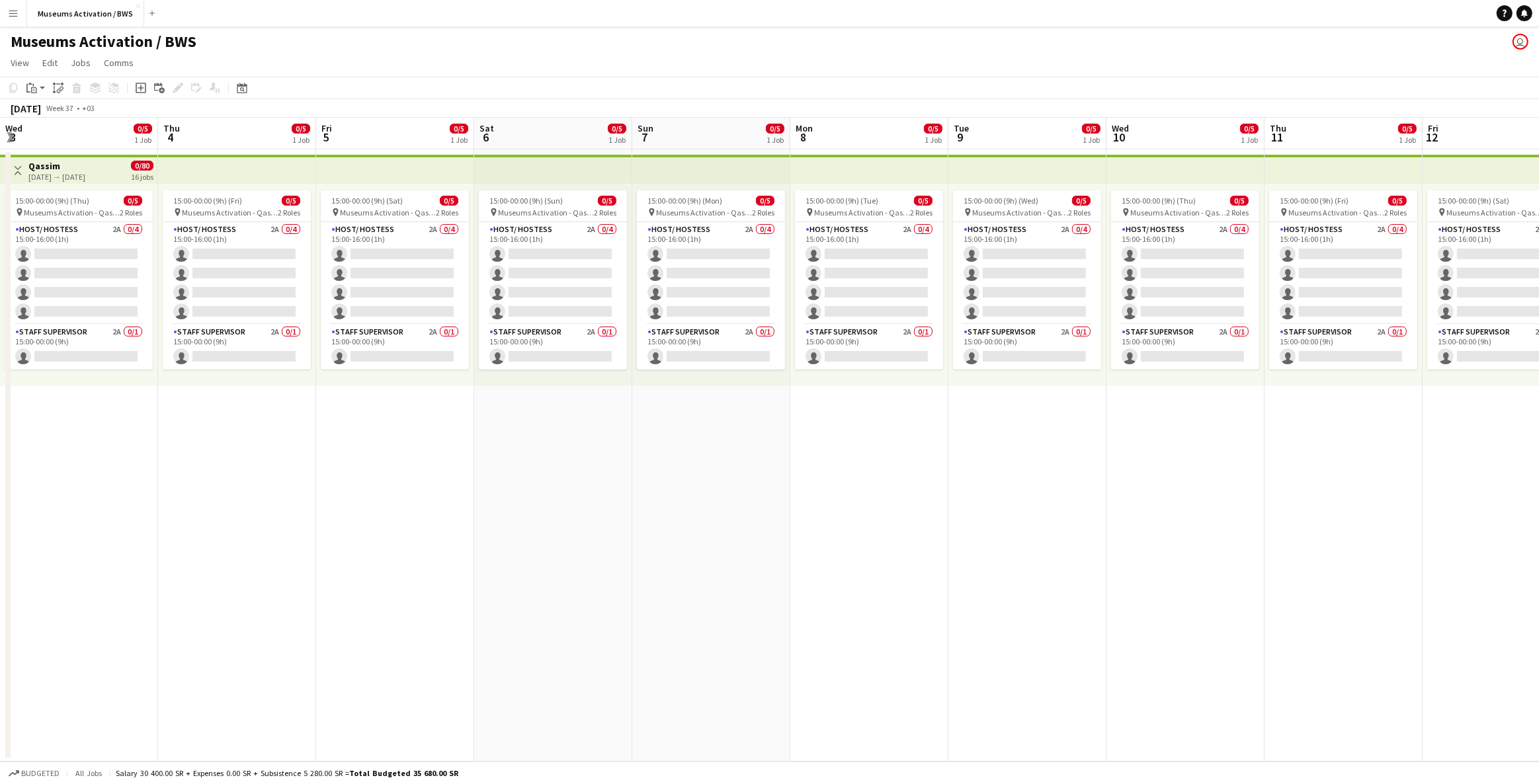
scroll to position [0, 374]
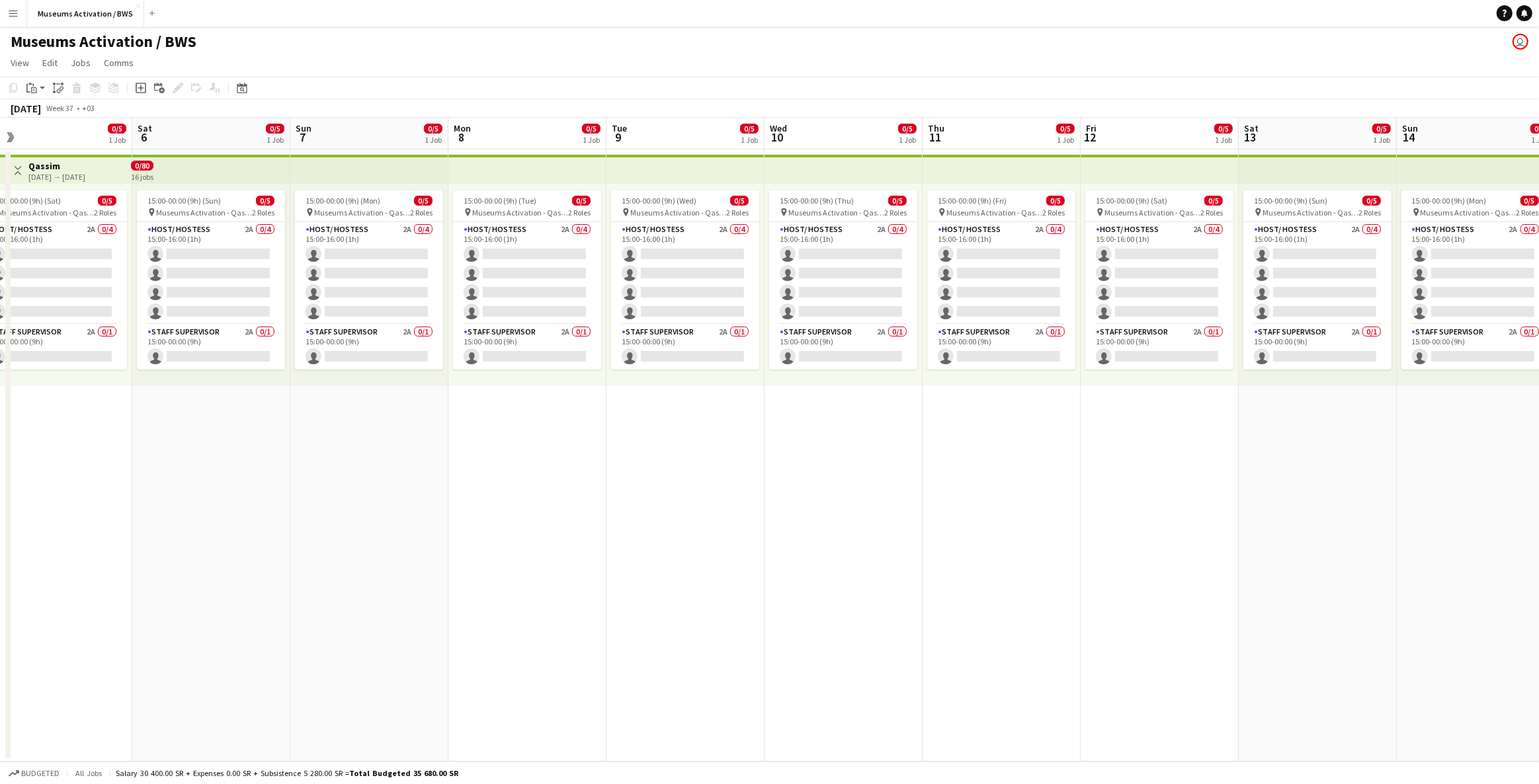
drag, startPoint x: 394, startPoint y: 545, endPoint x: 689, endPoint y: 528, distance: 295.5
click at [689, 528] on app-calendar-viewport "Wed 3 0/5 1 Job Thu 4 0/5 1 Job Fri 5 0/5 1 Job Sat 6 0/5 1 Job Sun 7 0/5 1 Job…" at bounding box center [770, 439] width 1539 height 644
drag, startPoint x: 439, startPoint y: 536, endPoint x: 710, endPoint y: 536, distance: 271.0
click at [710, 536] on app-calendar-viewport "Mon 1 0/5 1 Job Tue 2 0/5 1 Job Wed 3 0/5 1 Job Thu 4 0/5 1 Job Fri 5 0/5 1 Job…" at bounding box center [770, 439] width 1539 height 644
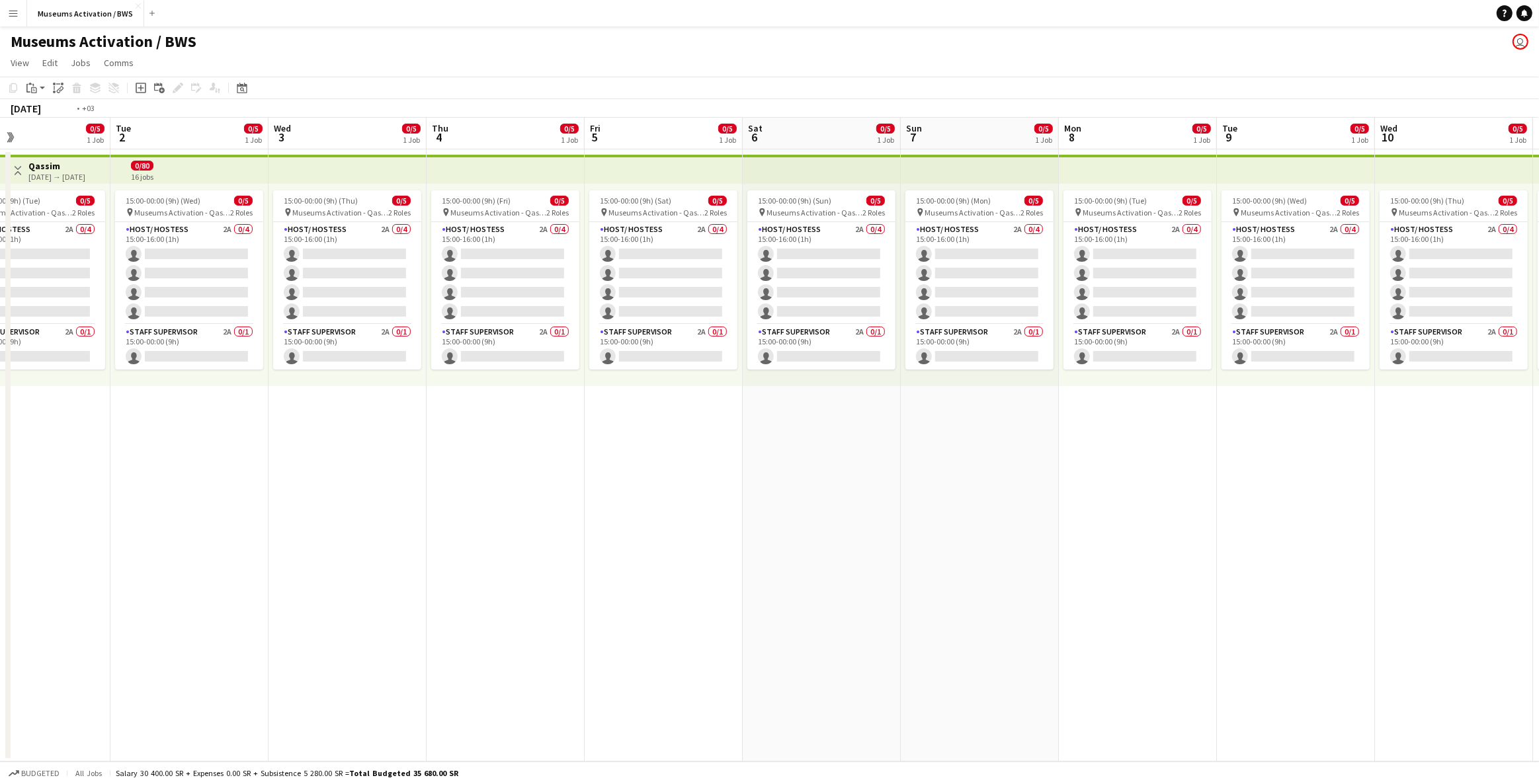
drag, startPoint x: 797, startPoint y: 517, endPoint x: 813, endPoint y: 516, distance: 16.0
click at [821, 515] on app-calendar-viewport "Sat 30 0/5 1 Job Sun 31 0/5 1 Job Mon 1 0/5 1 Job Tue 2 0/5 1 Job Wed 3 0/5 1 J…" at bounding box center [770, 439] width 1539 height 644
drag, startPoint x: 630, startPoint y: 525, endPoint x: 862, endPoint y: 526, distance: 232.0
click at [902, 523] on app-calendar-viewport "Thu 28 Fri 29 Sat 30 0/5 1 Job Sun 31 0/5 1 Job Mon 1 0/5 1 Job Tue 2 0/5 1 Job…" at bounding box center [770, 439] width 1539 height 644
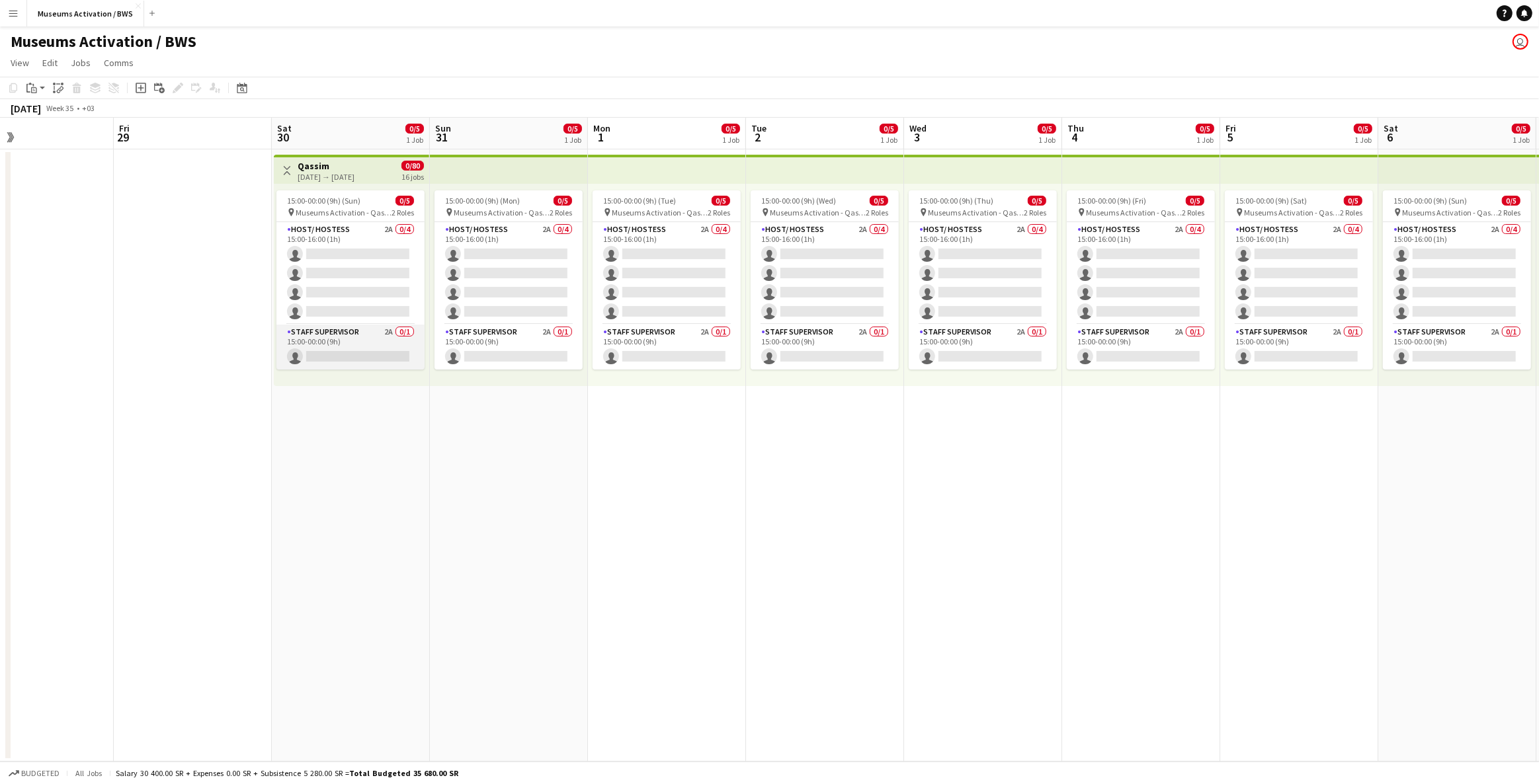
click at [383, 334] on app-card-role "Staff Supervisor 2A 0/1 15:00-00:00 (9h) single-neutral-actions" at bounding box center [351, 347] width 148 height 45
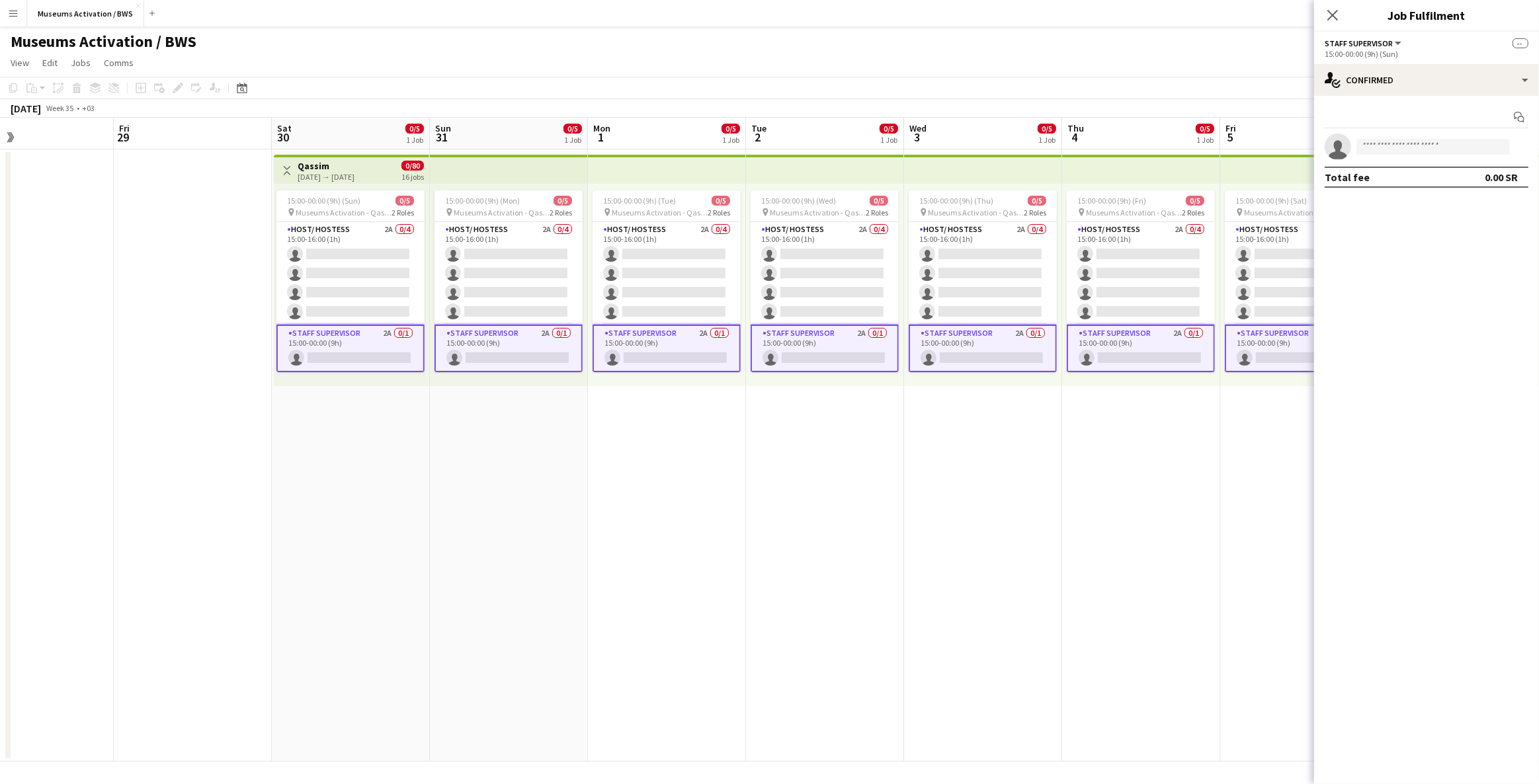
click at [1429, 63] on app-options-switcher "Staff Supervisor All roles Staff Supervisor -- 15:00-00:00 (9h) (Sun)" at bounding box center [1426, 48] width 225 height 33
click at [1429, 68] on div "single-neutral-actions-check-2 Confirmed" at bounding box center [1426, 80] width 225 height 32
click at [1430, 213] on icon "single-neutral-actions-information" at bounding box center [1423, 215] width 16 height 16
click at [1383, 214] on div "[DATE] 10:27" at bounding box center [1398, 219] width 84 height 9
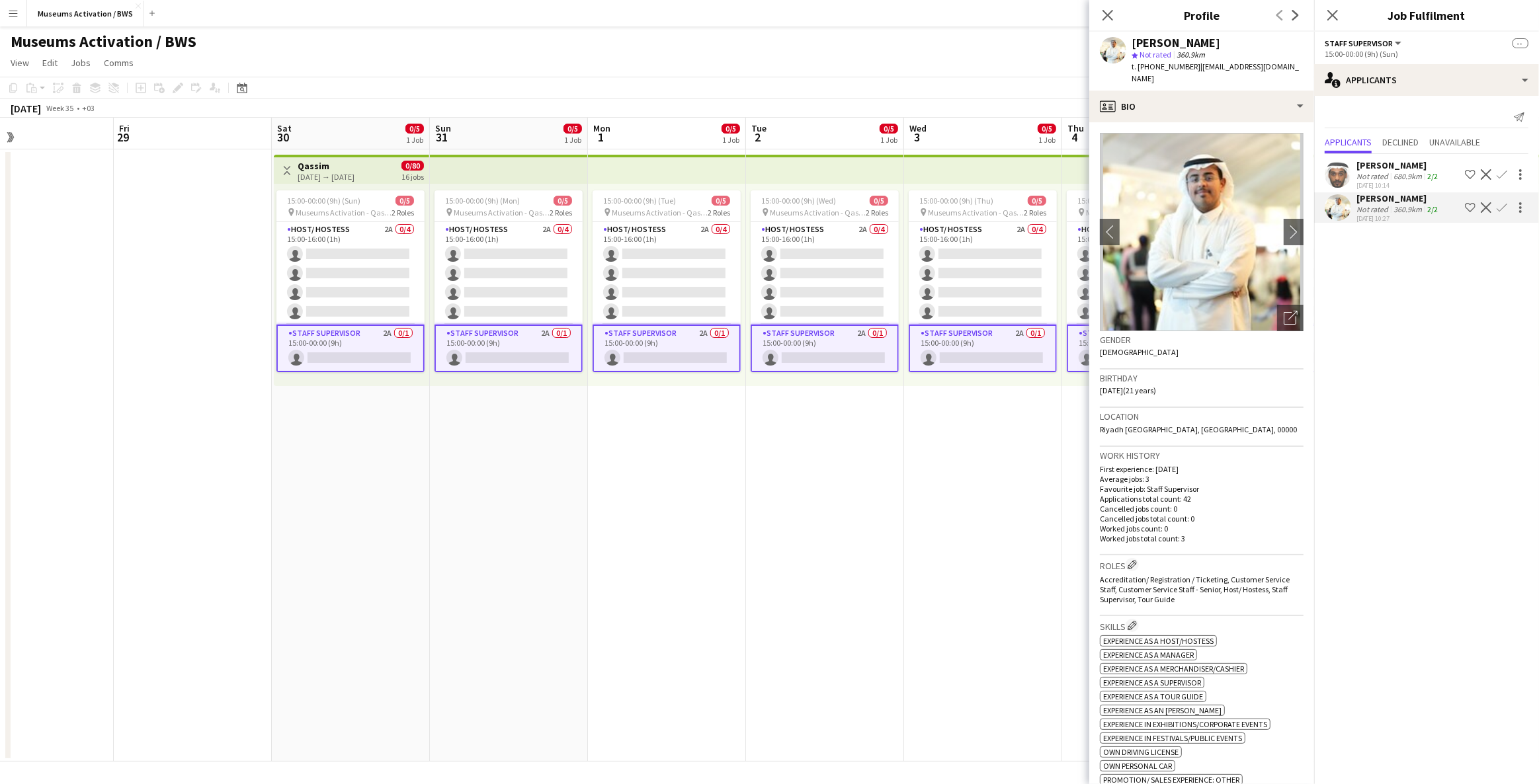
click at [1381, 171] on div "Not rated" at bounding box center [1374, 176] width 34 height 10
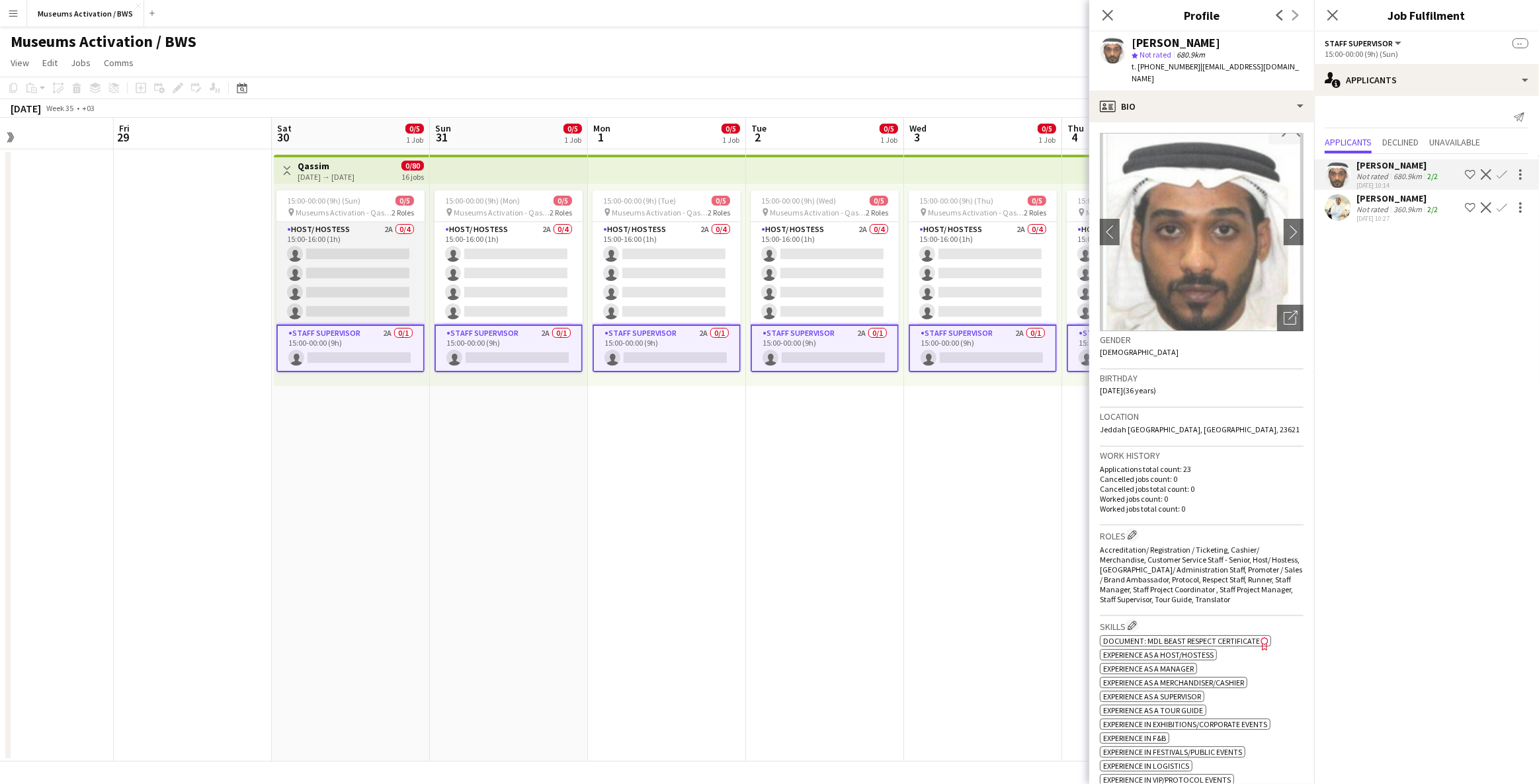
click at [341, 254] on app-card-role "Host/ Hostess 2A 0/4 15:00-16:00 (1h) single-neutral-actions single-neutral-act…" at bounding box center [351, 273] width 148 height 102
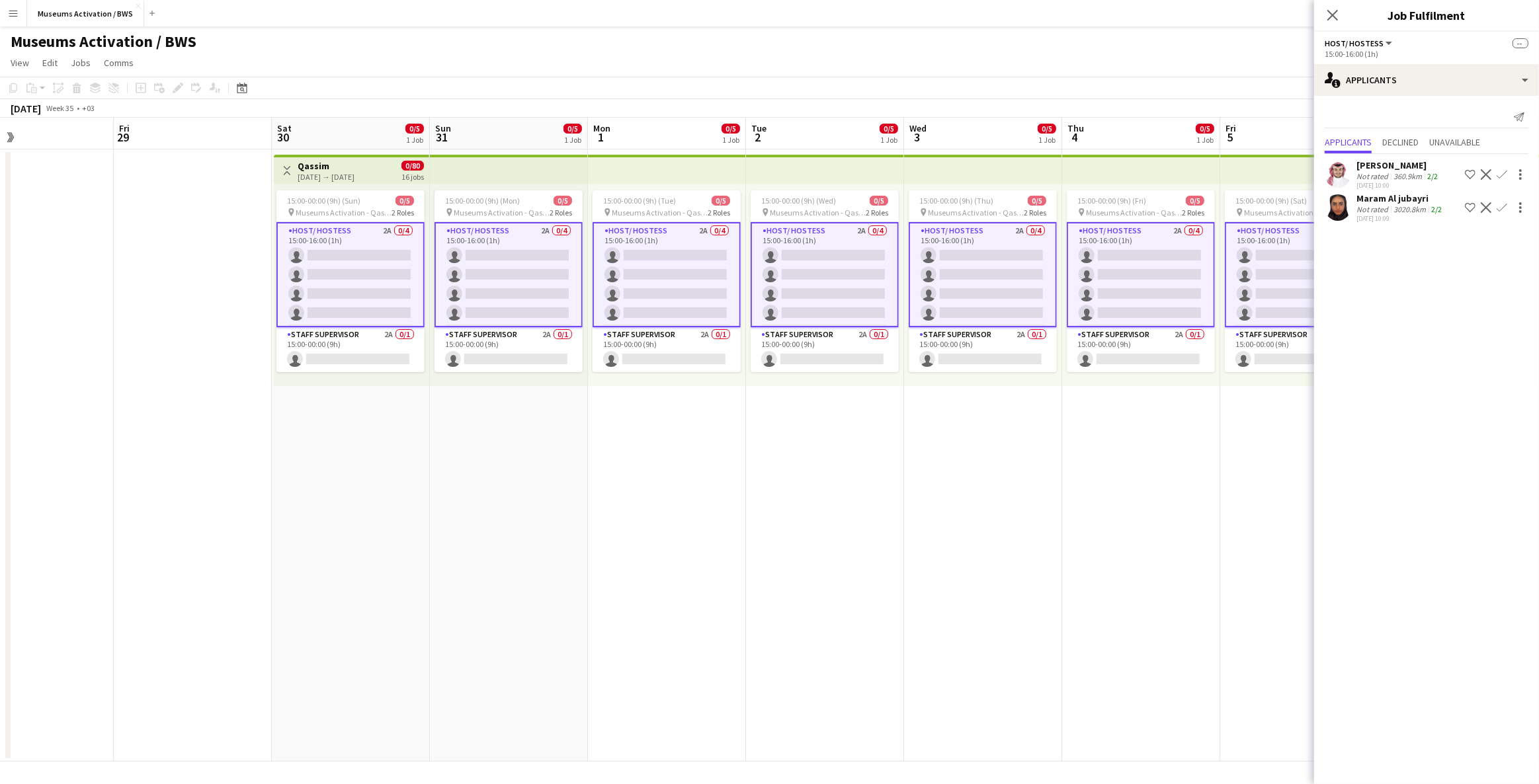
click at [1368, 199] on div "Maram Al jubayri" at bounding box center [1400, 199] width 88 height 12
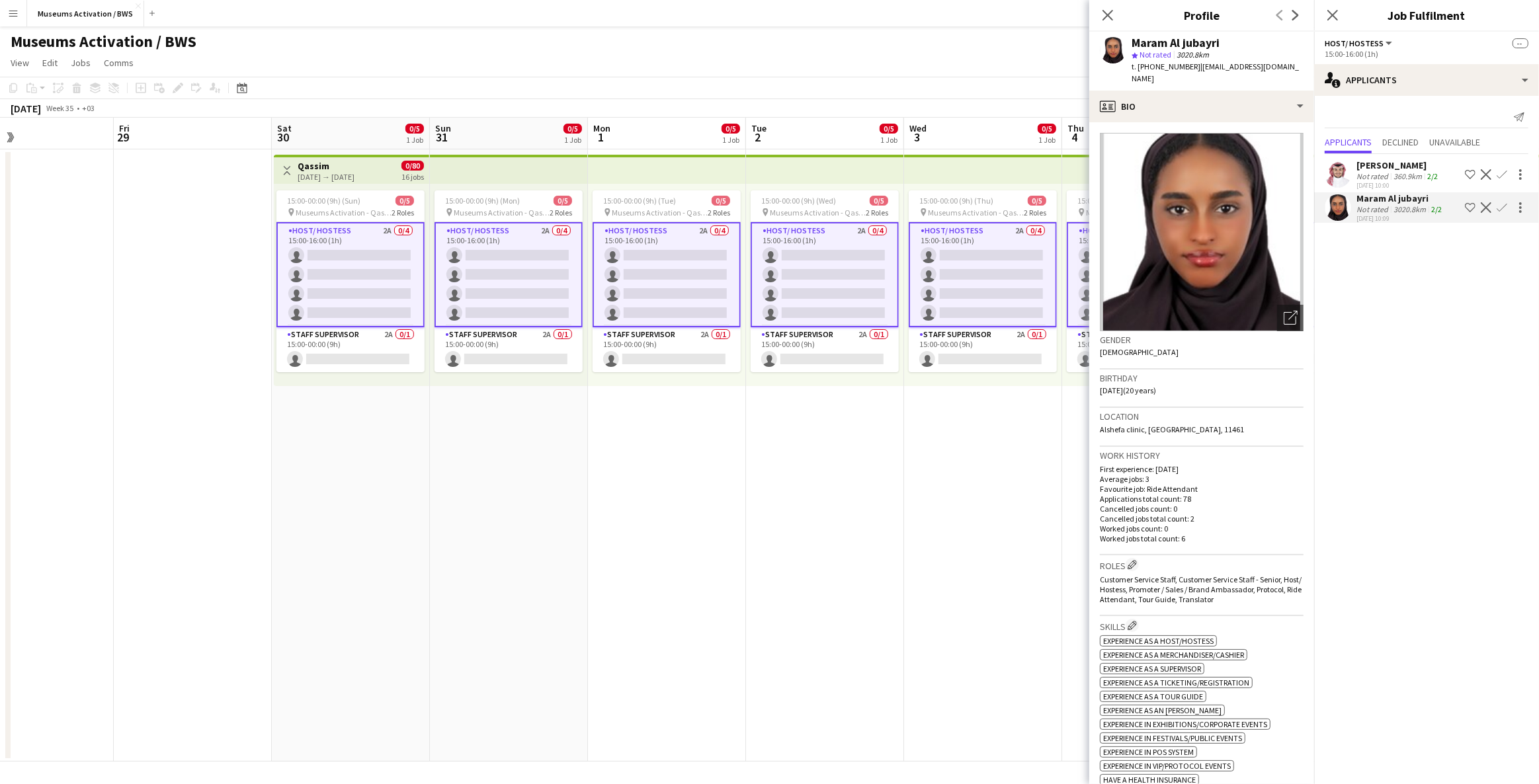
click at [1368, 176] on div "Not rated" at bounding box center [1374, 176] width 34 height 10
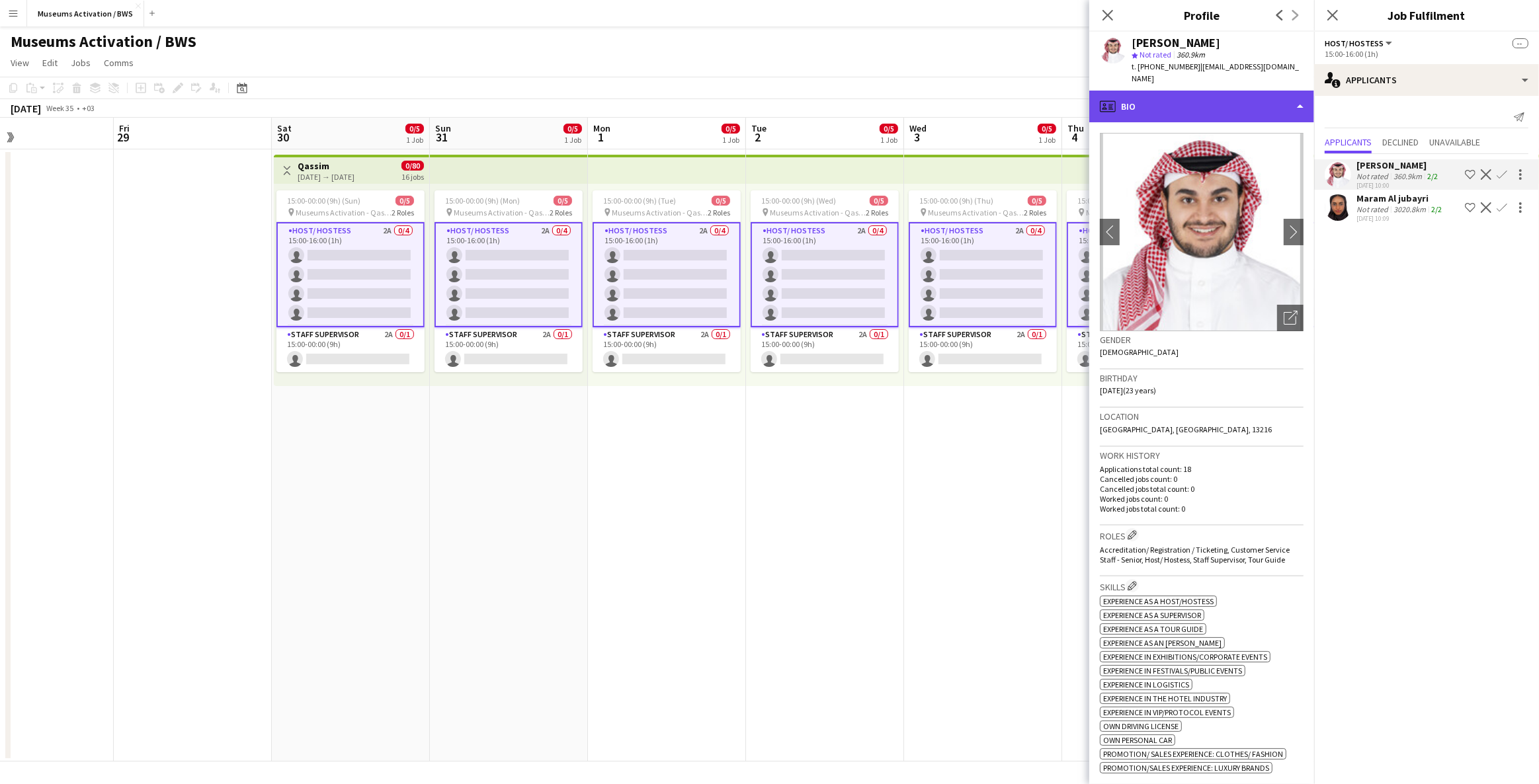
click at [1210, 102] on div "profile Bio" at bounding box center [1202, 106] width 225 height 32
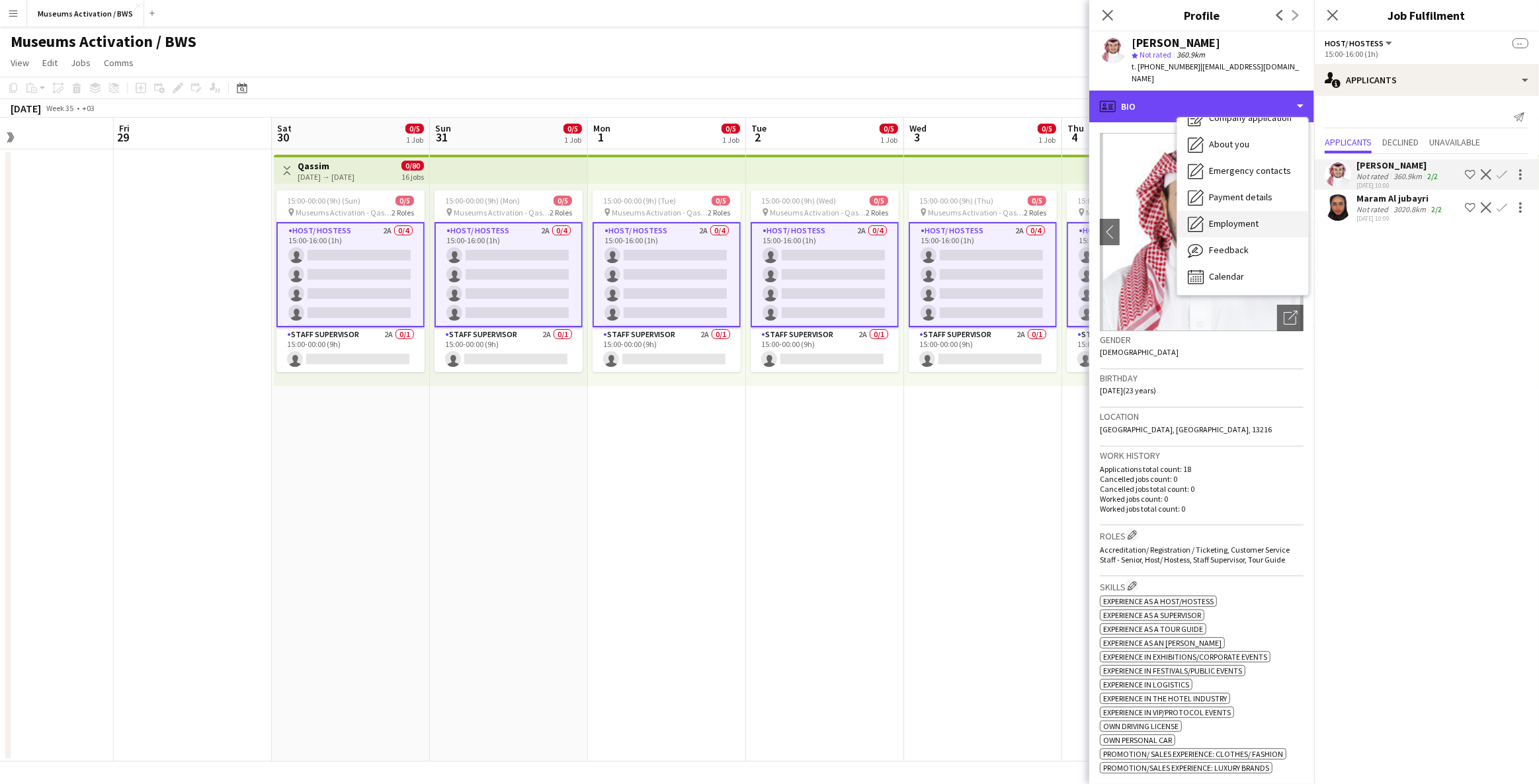
scroll to position [0, 0]
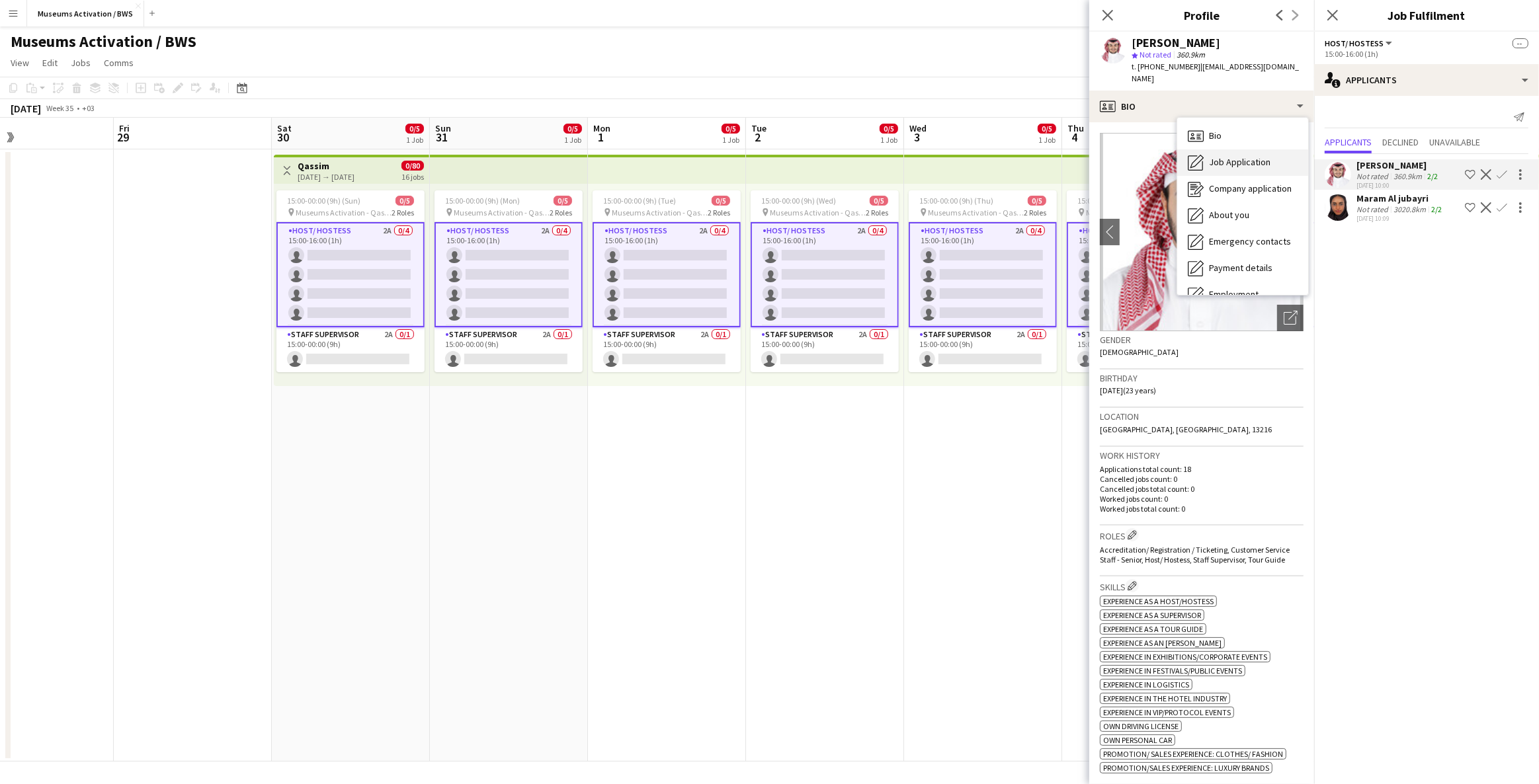
click at [1215, 162] on span "Job Application" at bounding box center [1240, 162] width 62 height 12
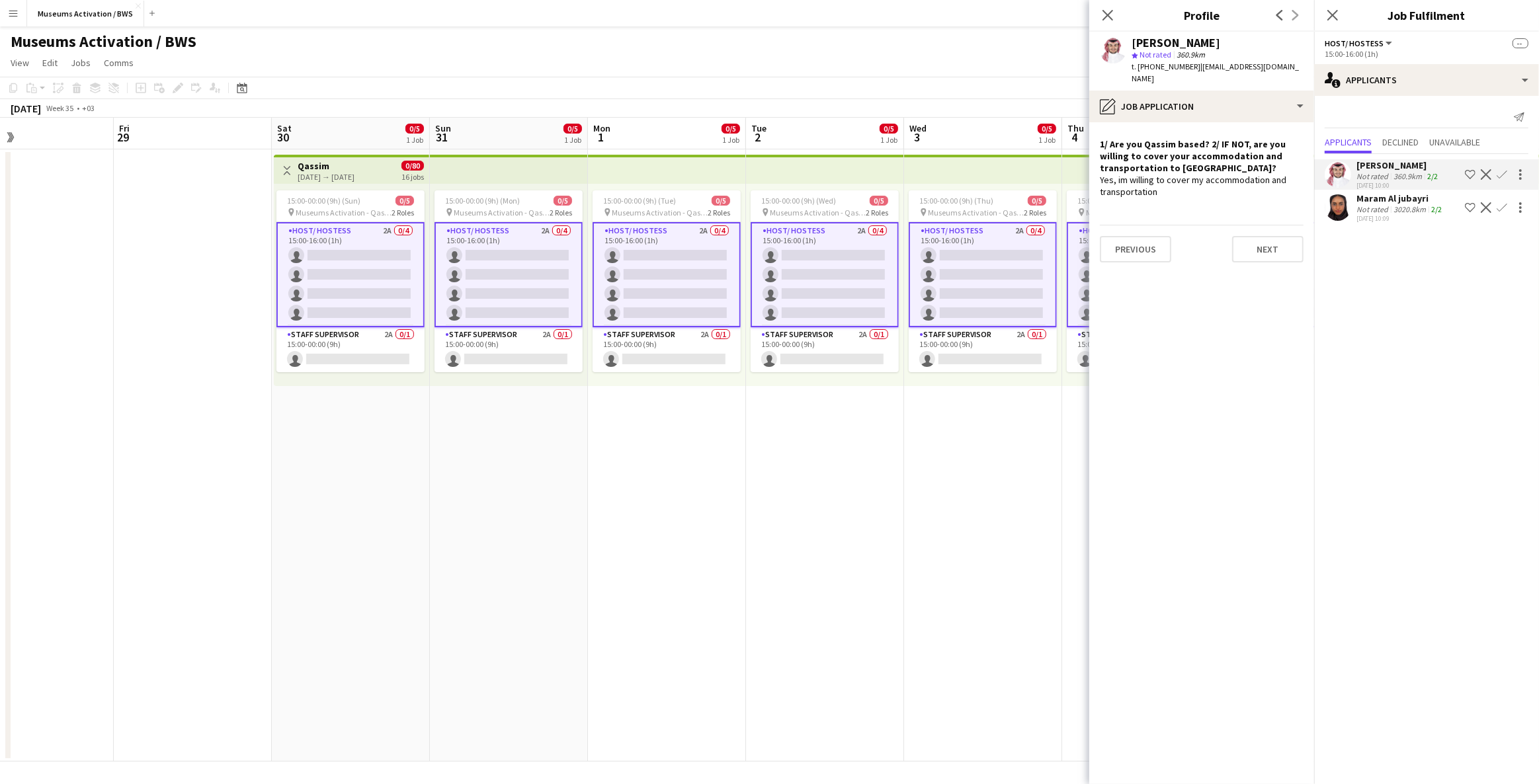
click at [1212, 181] on div "Yes, im willing to cover my accommodation and transportation" at bounding box center [1202, 186] width 204 height 24
click at [1347, 204] on app-user-avatar at bounding box center [1338, 207] width 27 height 27
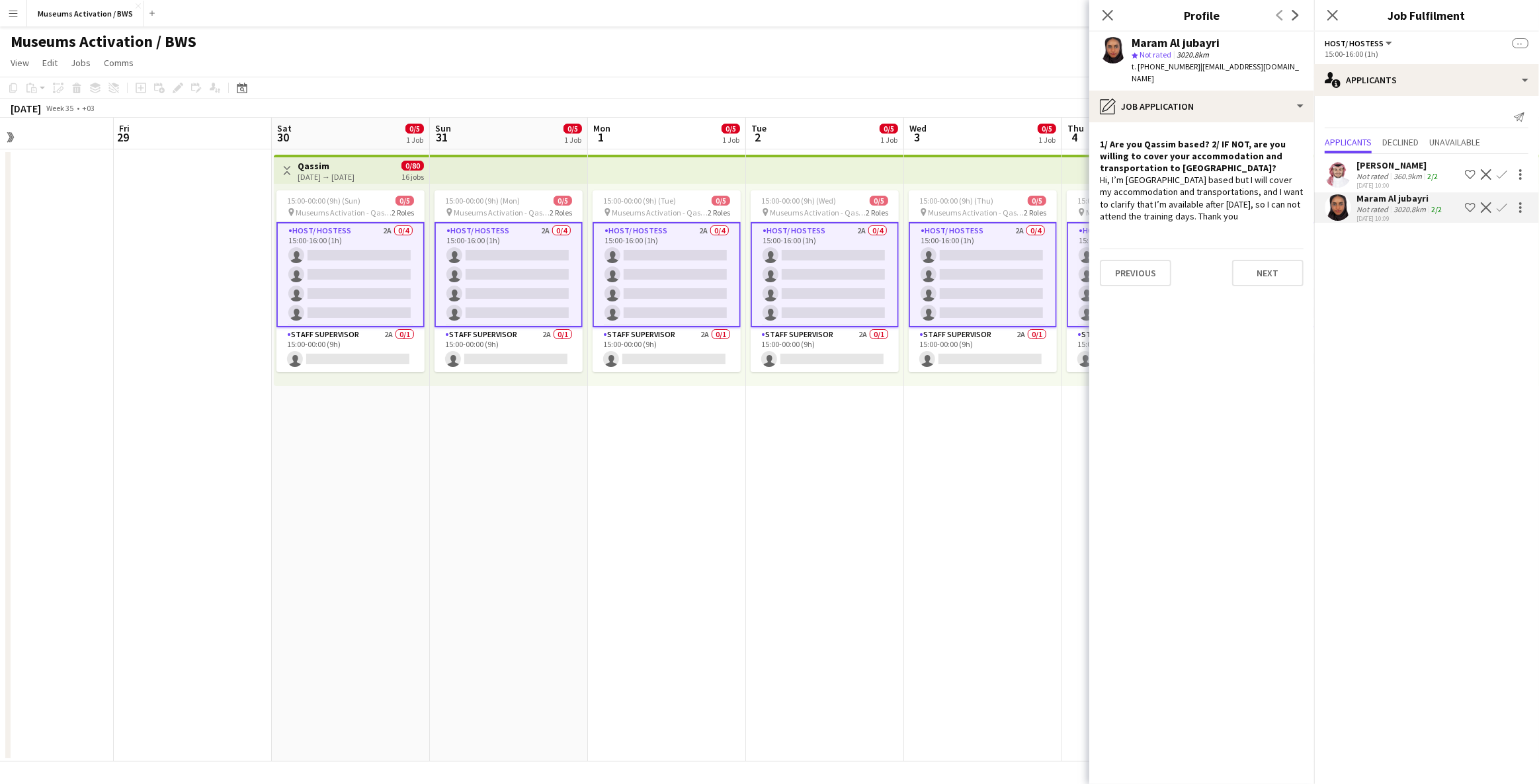
click at [1145, 174] on div "Hi, I’m [GEOGRAPHIC_DATA] based but I will cover my accommodation and transport…" at bounding box center [1202, 198] width 204 height 48
click at [1153, 176] on div "Hi, I’m [GEOGRAPHIC_DATA] based but I will cover my accommodation and transport…" at bounding box center [1202, 198] width 204 height 48
click at [1151, 190] on div "Hi, I’m [GEOGRAPHIC_DATA] based but I will cover my accommodation and transport…" at bounding box center [1202, 198] width 204 height 48
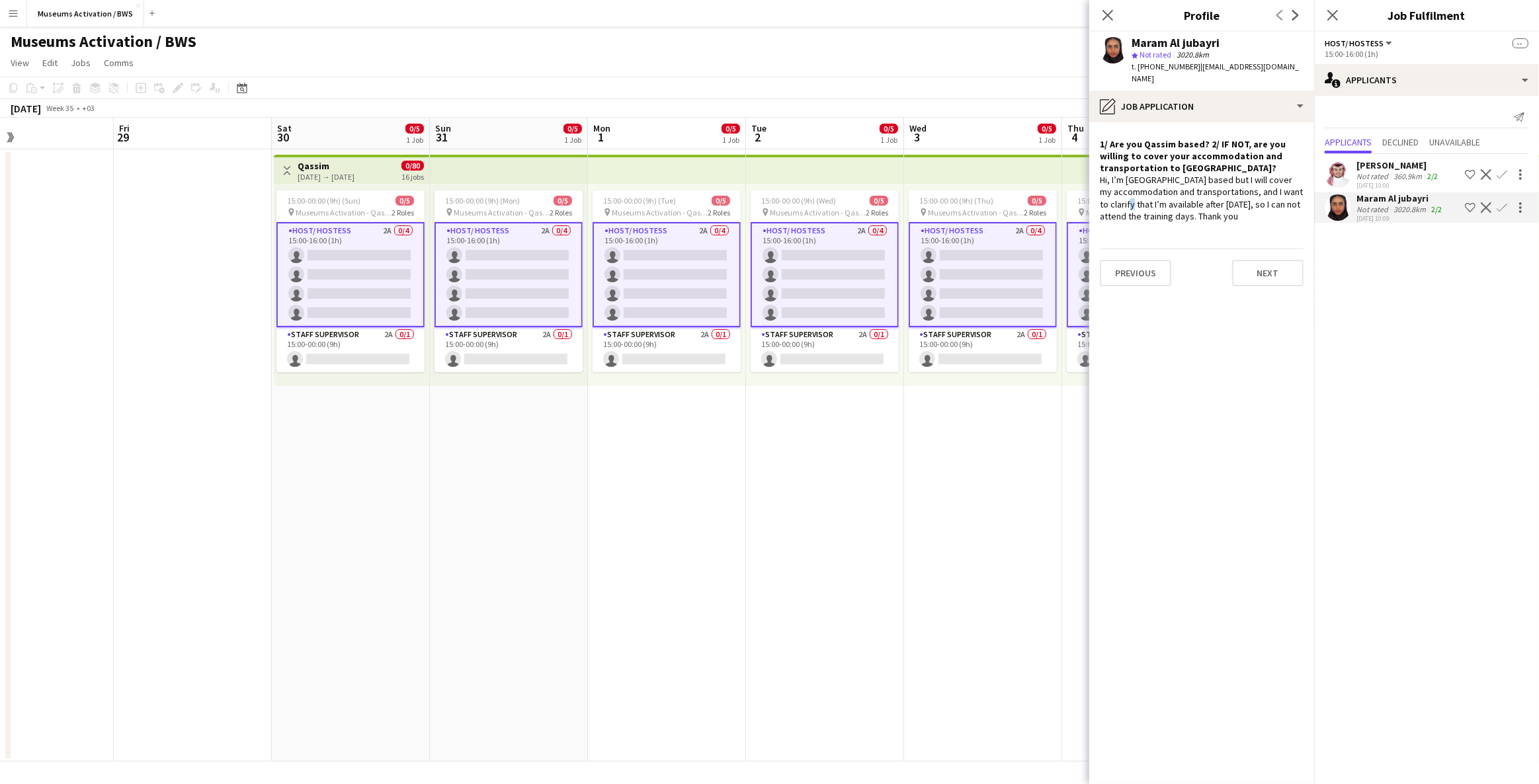
click at [1151, 190] on div "Hi, I’m [GEOGRAPHIC_DATA] based but I will cover my accommodation and transport…" at bounding box center [1202, 198] width 204 height 48
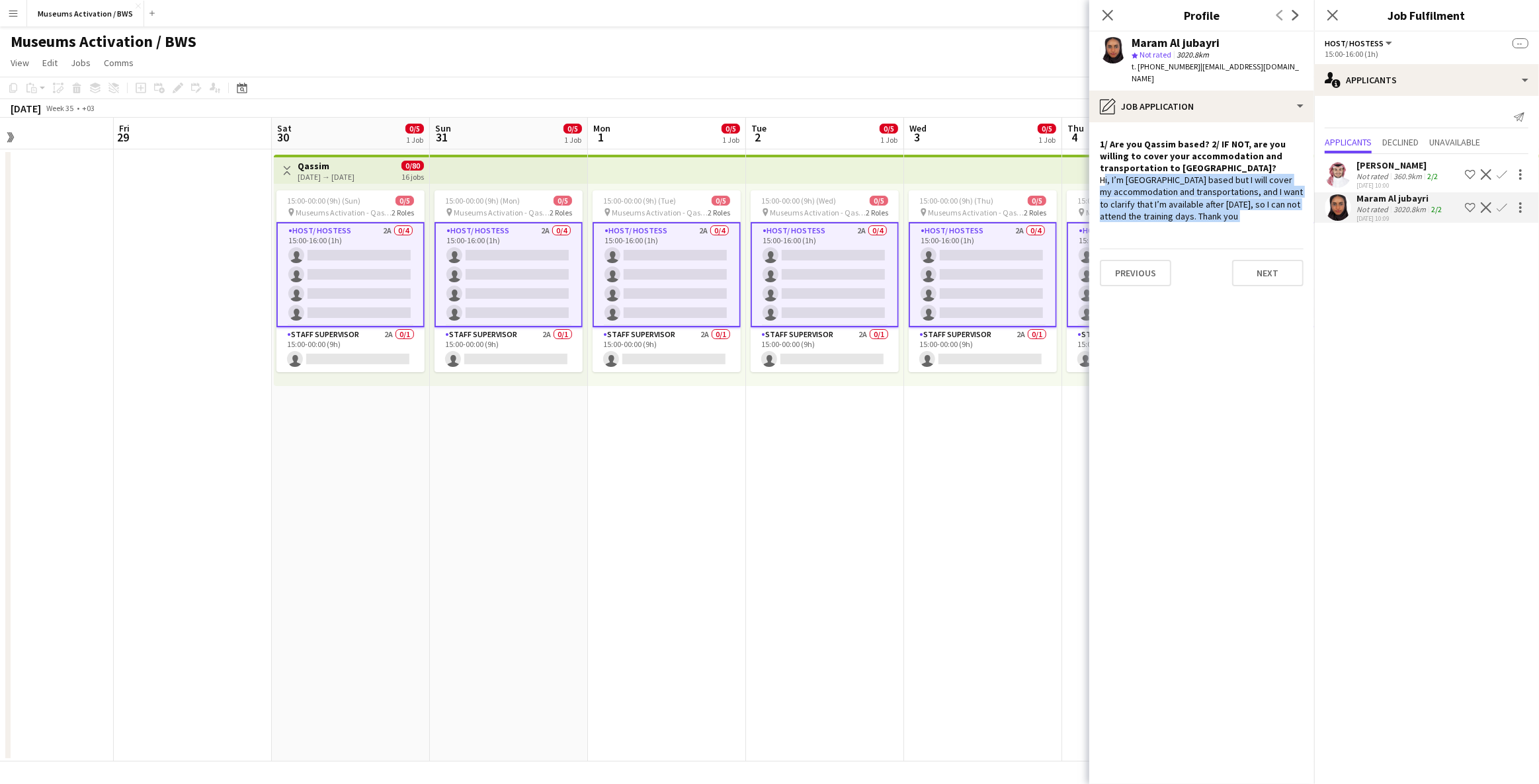
click at [1151, 199] on div "Hi, I’m [GEOGRAPHIC_DATA] based but I will cover my accommodation and transport…" at bounding box center [1202, 198] width 204 height 48
click at [1403, 160] on div "[PERSON_NAME]" at bounding box center [1398, 165] width 84 height 12
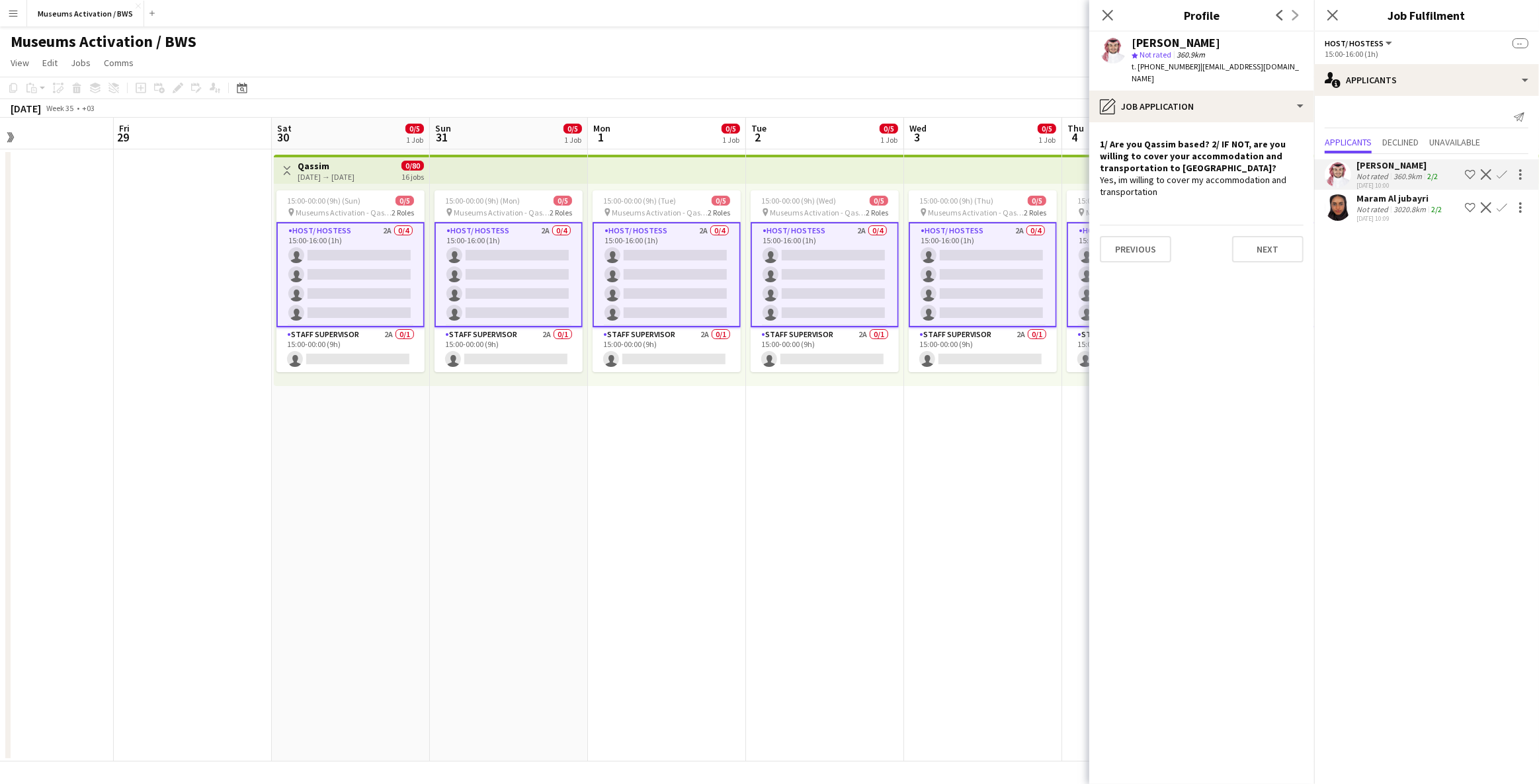
click at [1397, 199] on div "Maram Al jubayri" at bounding box center [1400, 199] width 88 height 12
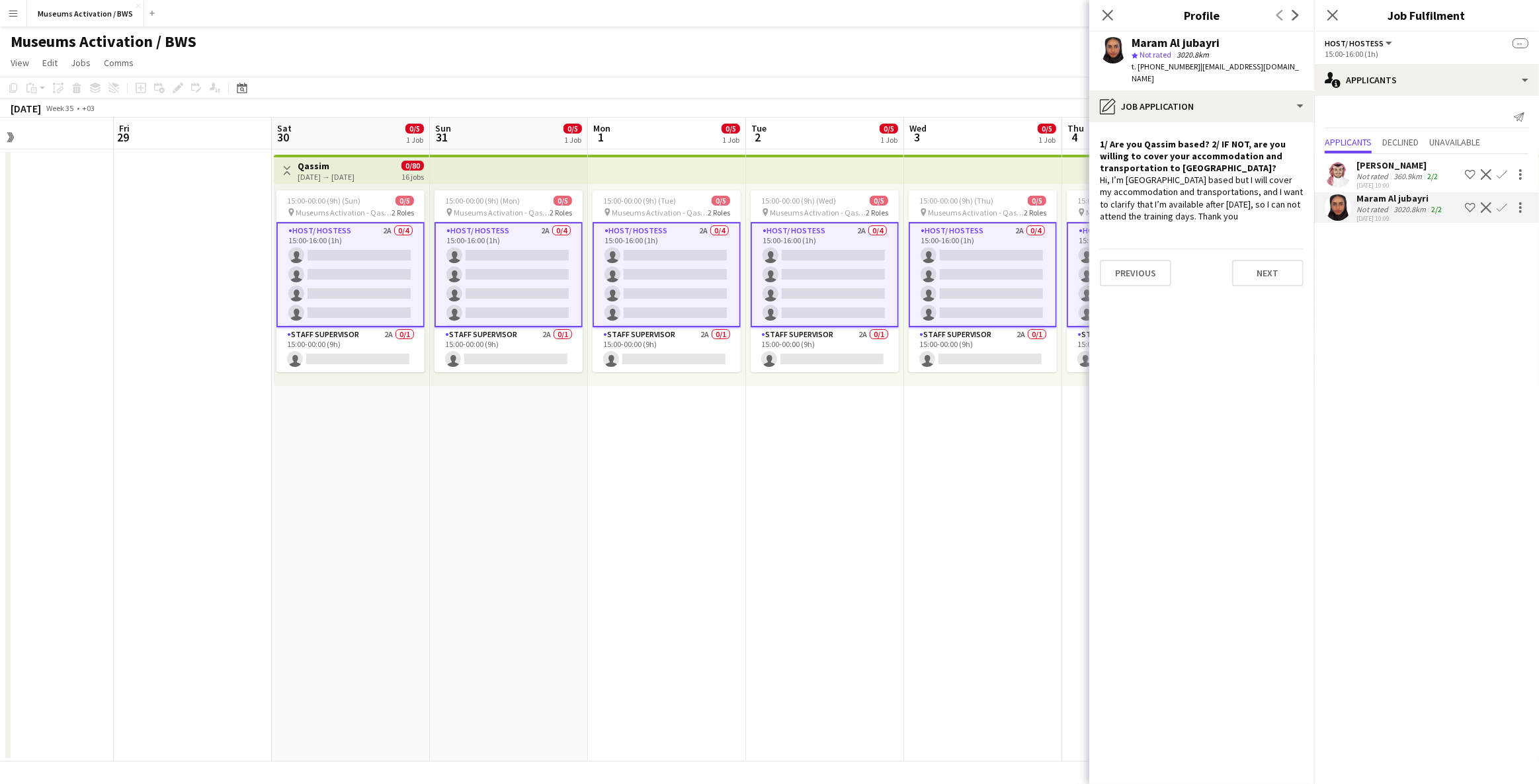
click at [1396, 179] on div "360.9km" at bounding box center [1408, 176] width 34 height 10
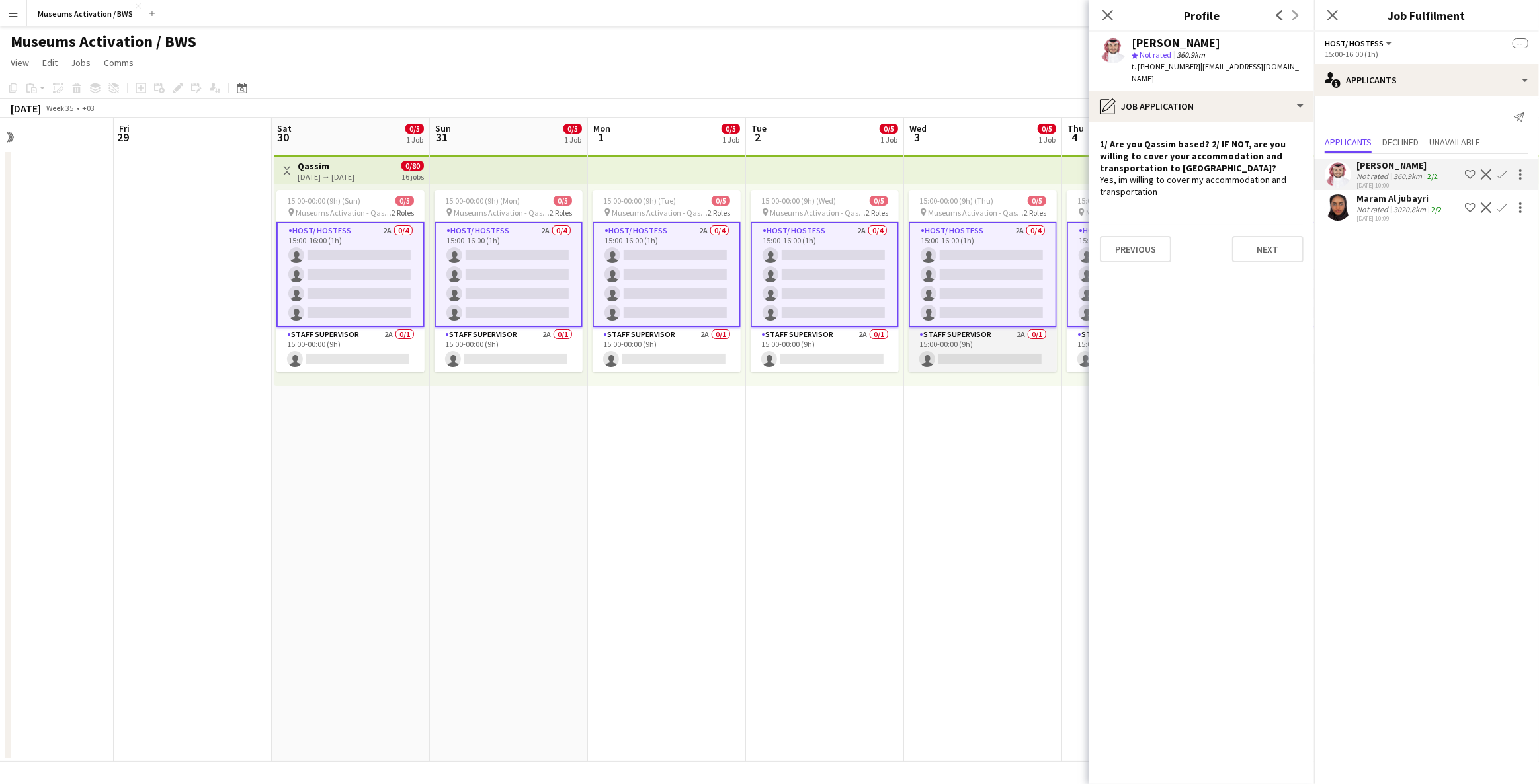
click at [962, 338] on app-card-role "Staff Supervisor 2A 0/1 15:00-00:00 (9h) single-neutral-actions" at bounding box center [983, 350] width 148 height 45
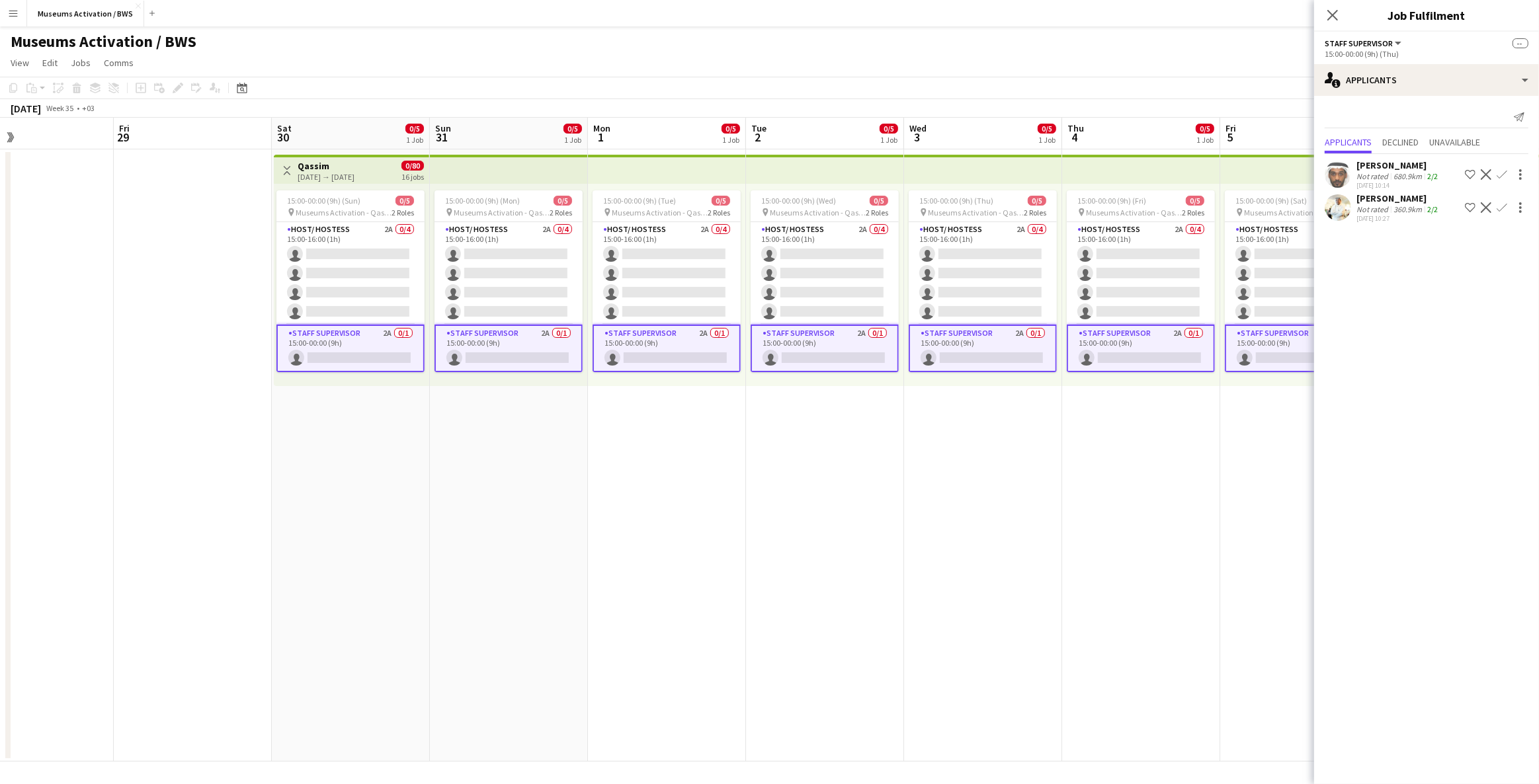
click at [1335, 179] on app-user-avatar at bounding box center [1338, 175] width 27 height 27
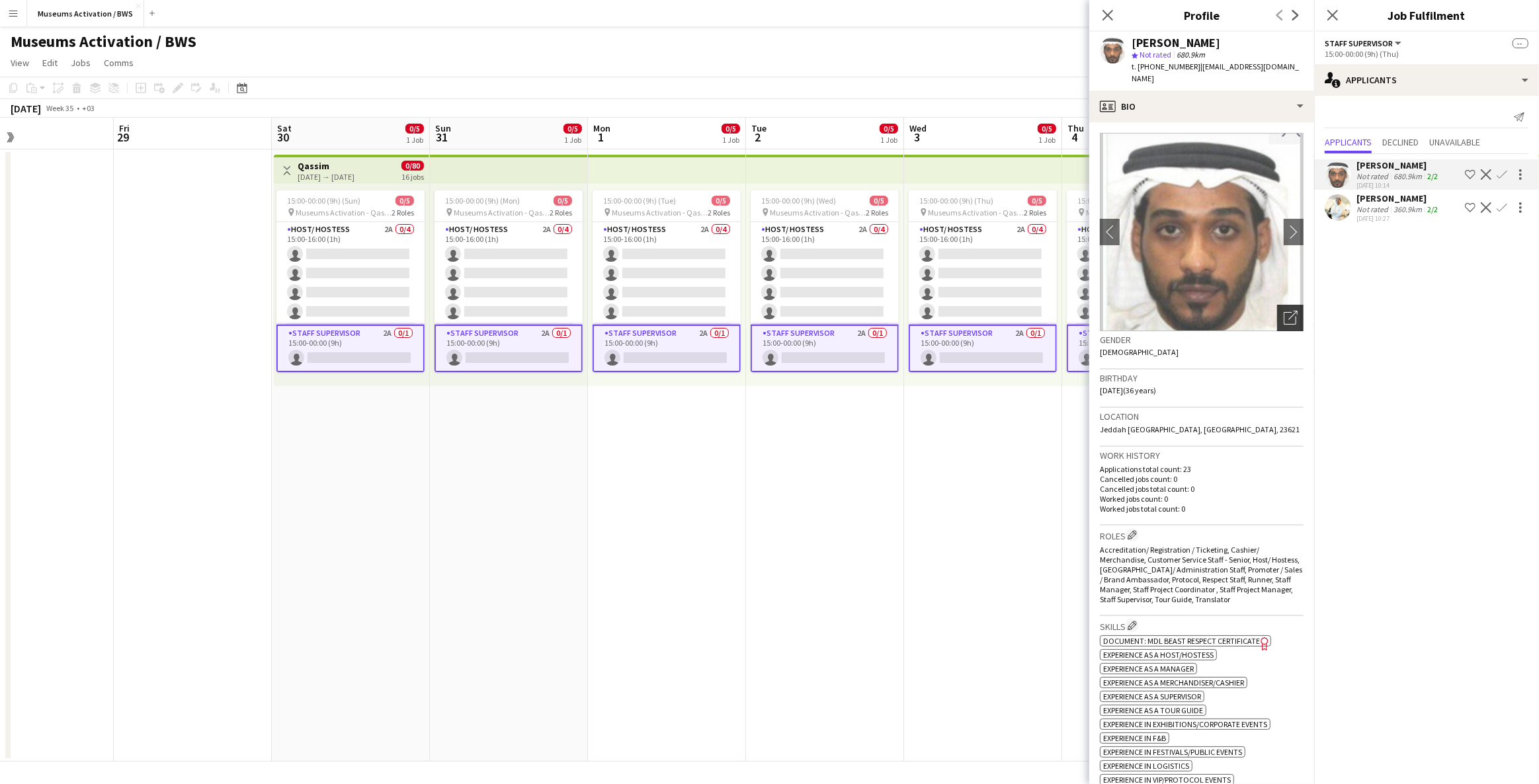
click at [1280, 305] on div "Open photos pop-in" at bounding box center [1291, 318] width 27 height 27
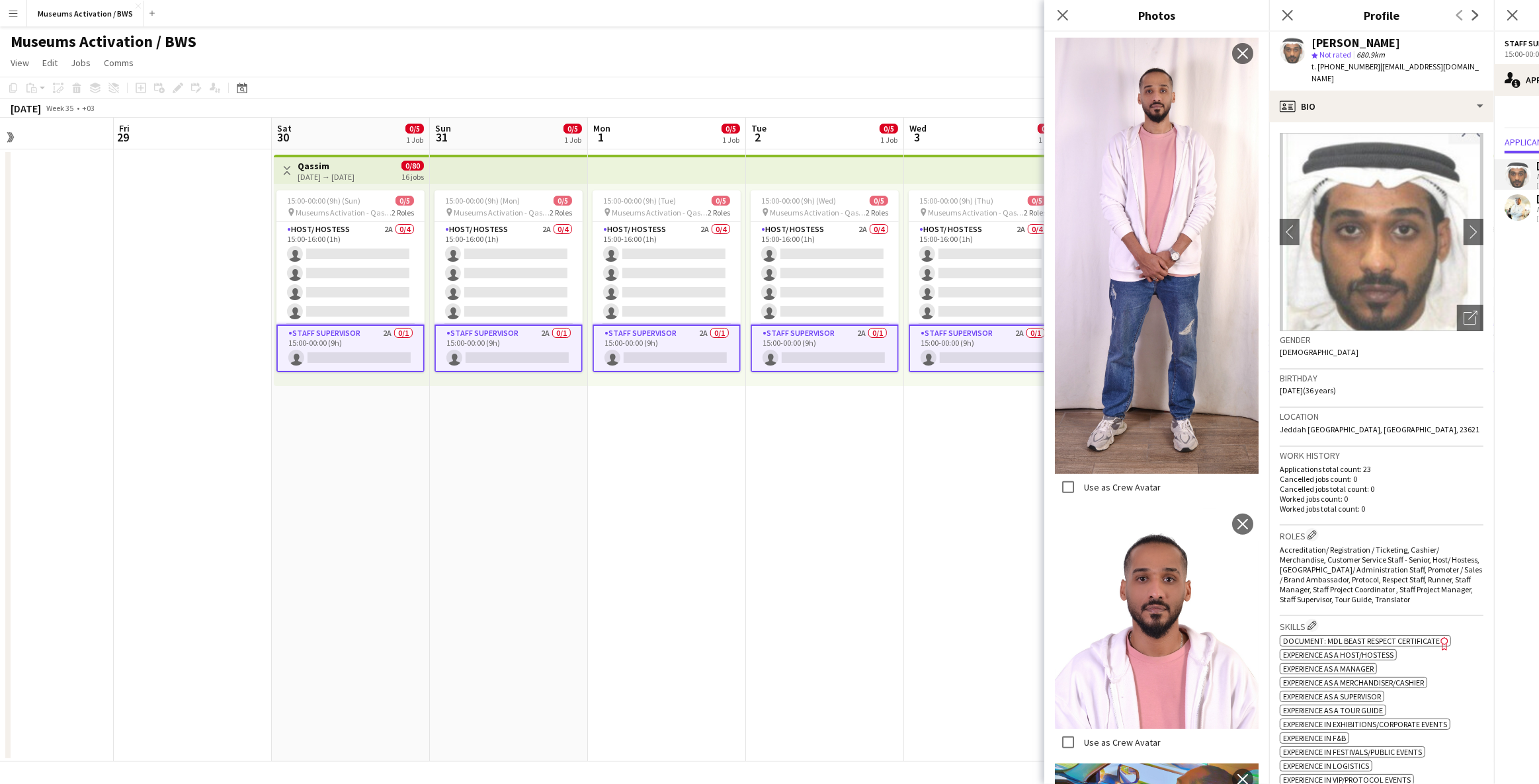
scroll to position [721, 0]
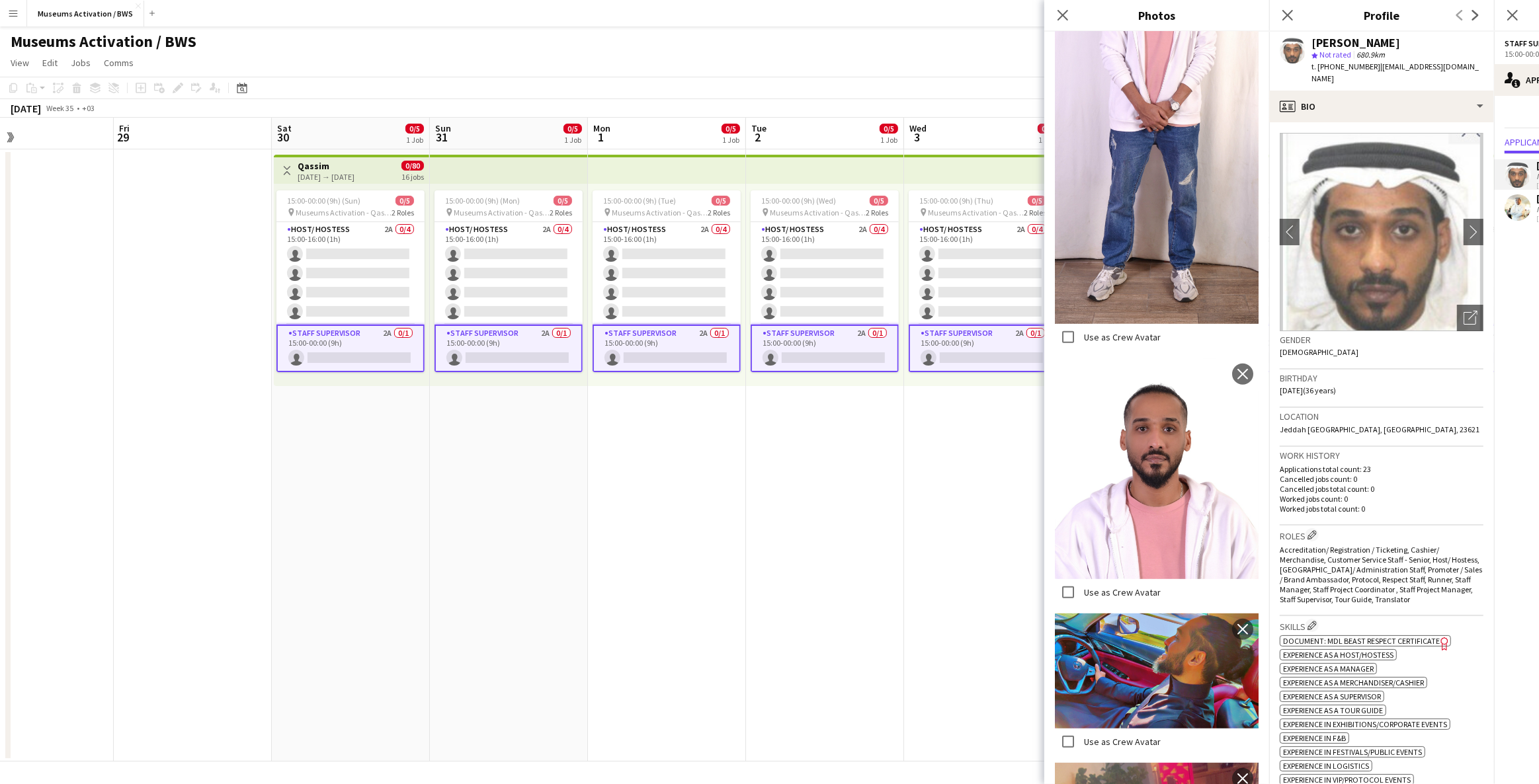
click at [1359, 425] on span "Jeddah [GEOGRAPHIC_DATA], [GEOGRAPHIC_DATA], 23621" at bounding box center [1379, 429] width 199 height 10
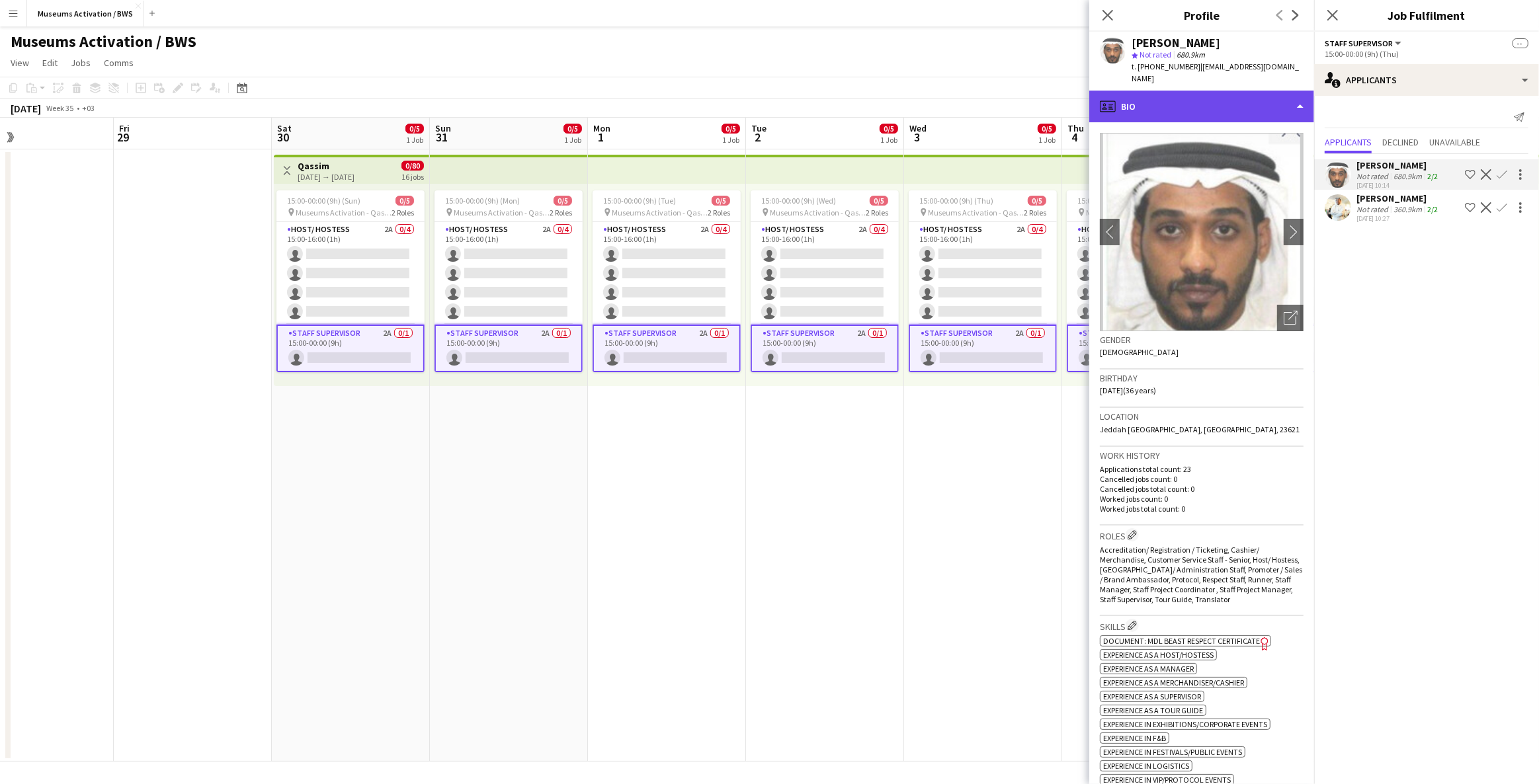
click at [1230, 95] on div "profile Bio" at bounding box center [1202, 106] width 225 height 32
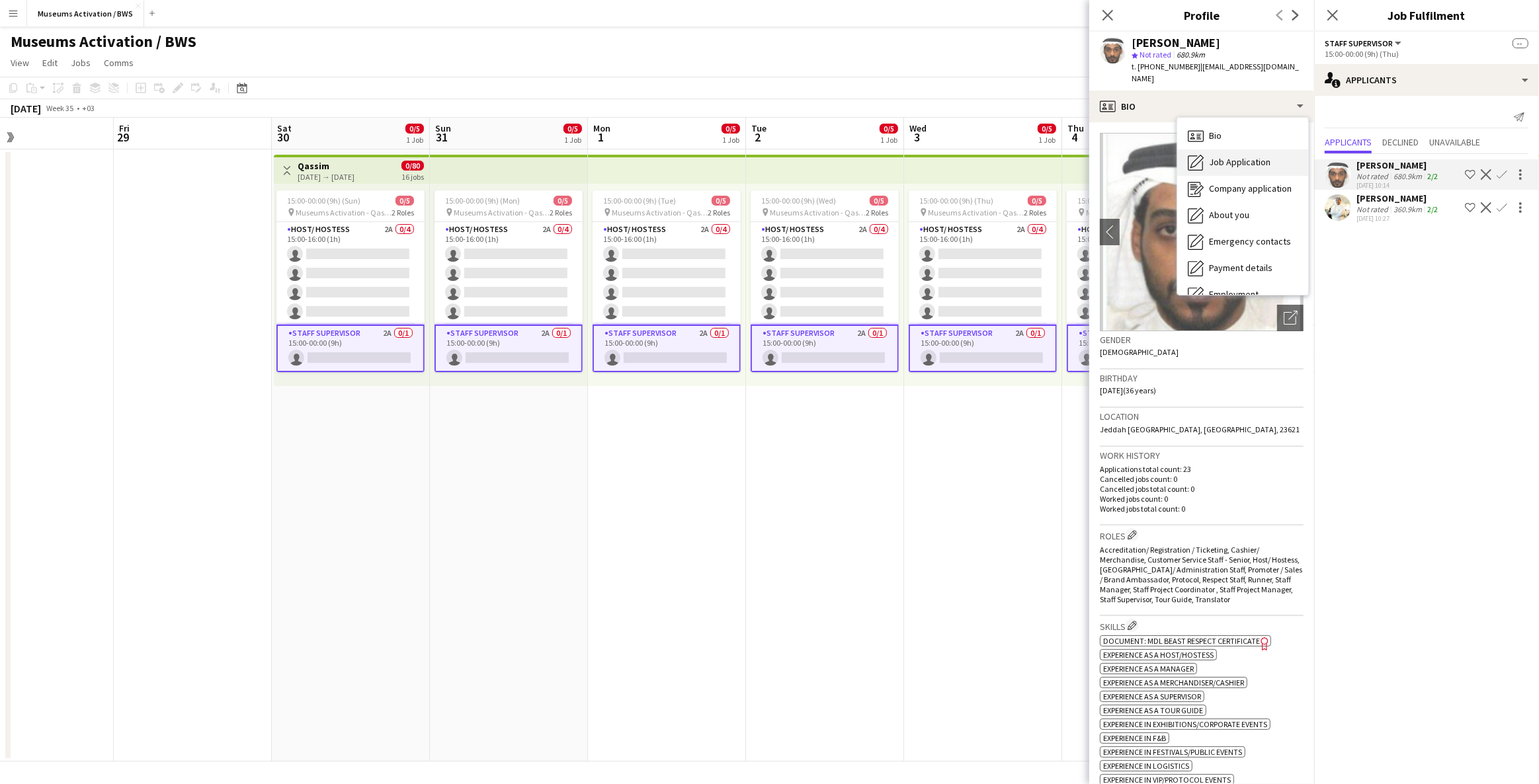
click at [1229, 160] on div "Job Application Job Application" at bounding box center [1242, 163] width 131 height 27
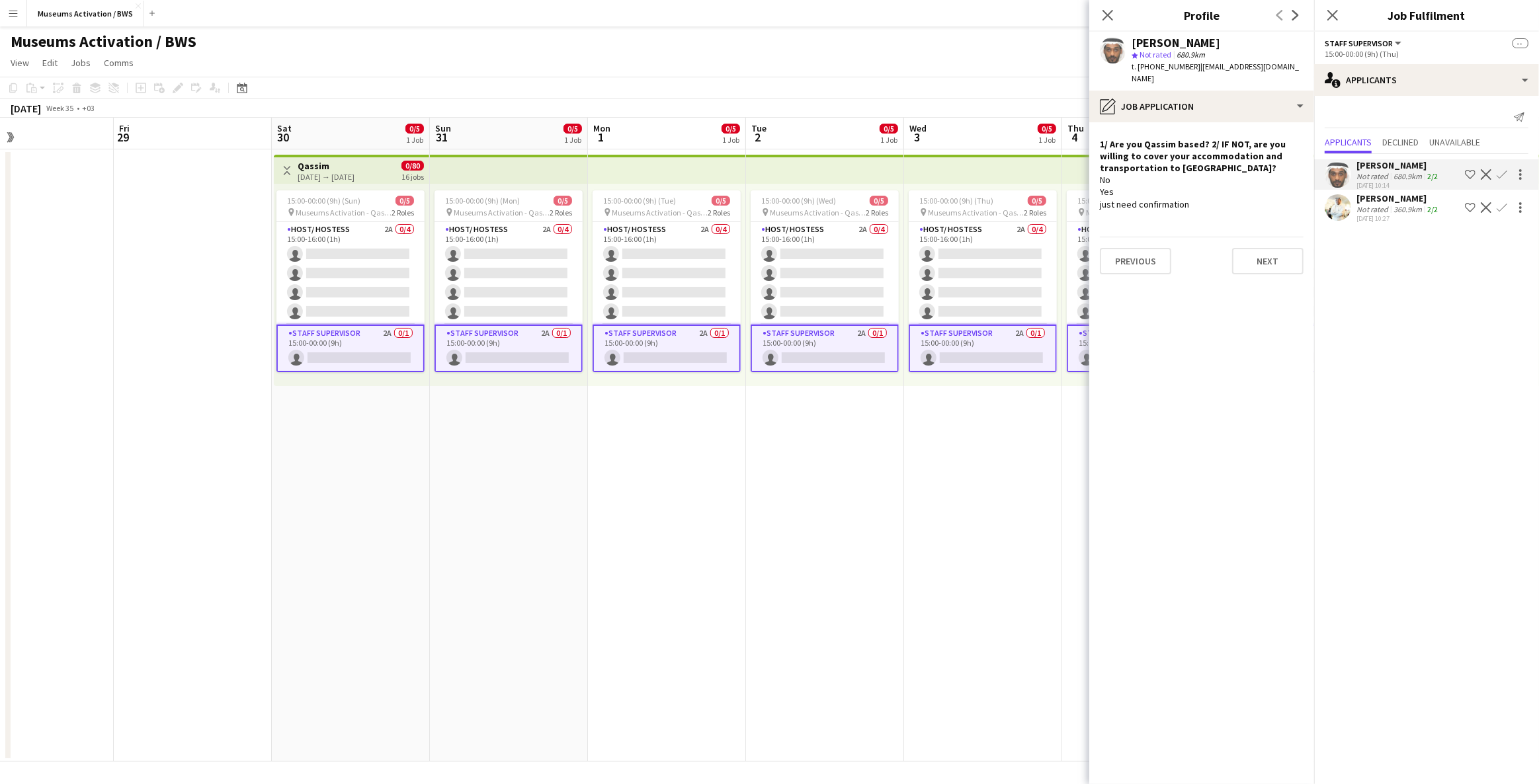
click at [1391, 211] on div "360.9km" at bounding box center [1408, 209] width 34 height 10
click at [1339, 13] on icon "Close pop-in" at bounding box center [1332, 15] width 13 height 13
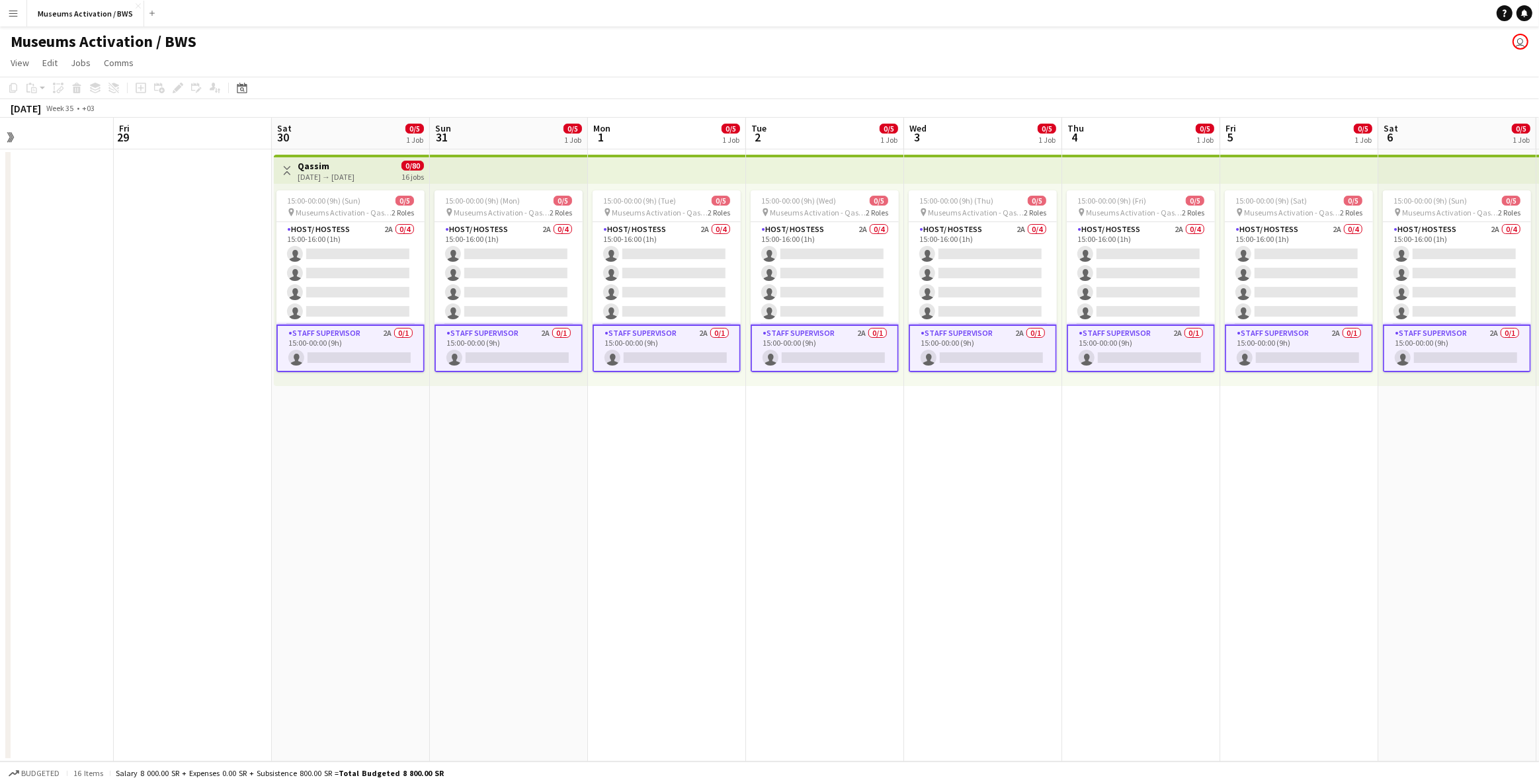
click at [265, 288] on app-date-cell at bounding box center [192, 456] width 158 height 612
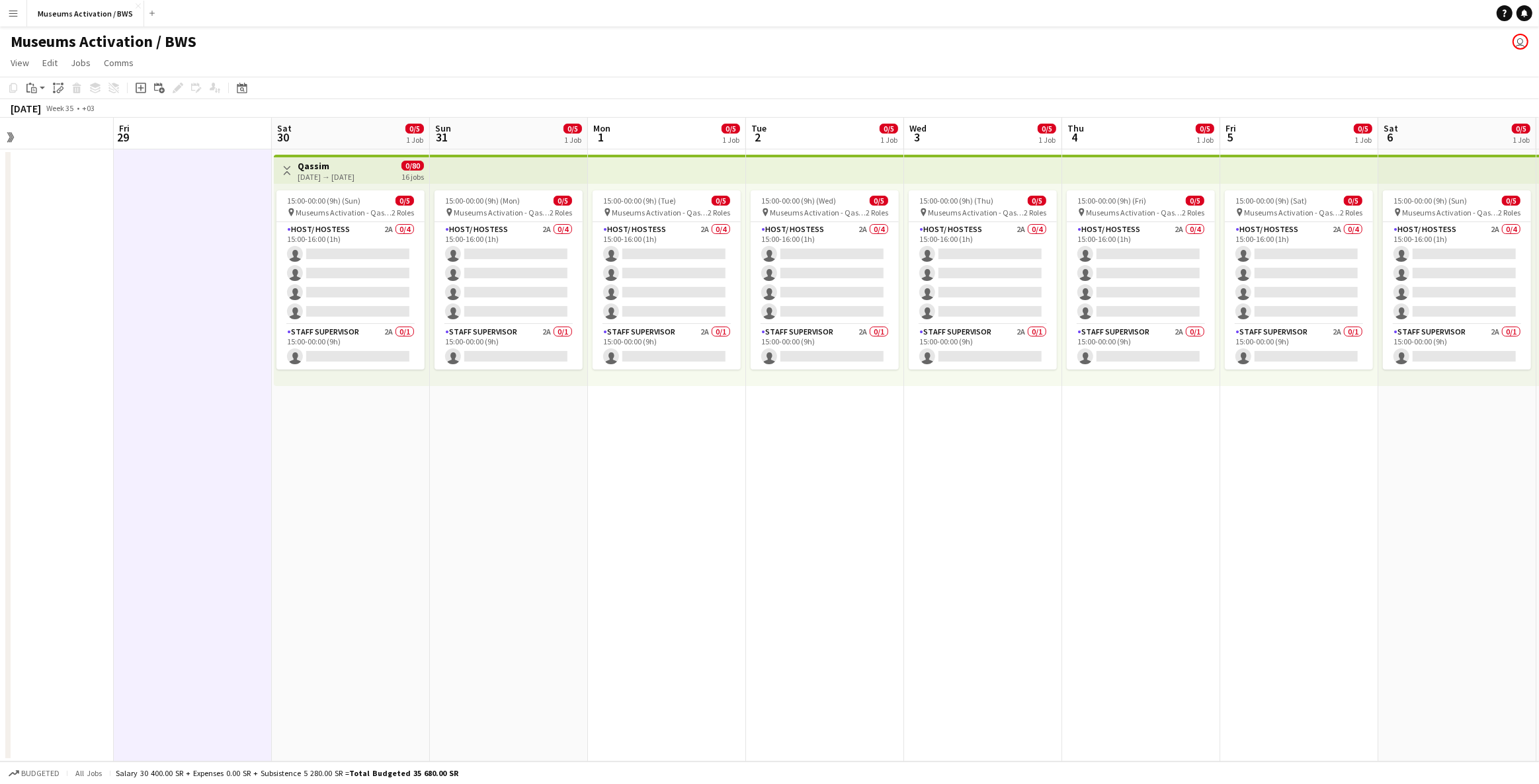
click at [282, 463] on app-date-cell "Toggle View Qassim [DATE] → [DATE] 0/80 16 jobs 15:00-00:00 (9h) (Sun) 0/5 pin …" at bounding box center [351, 456] width 158 height 612
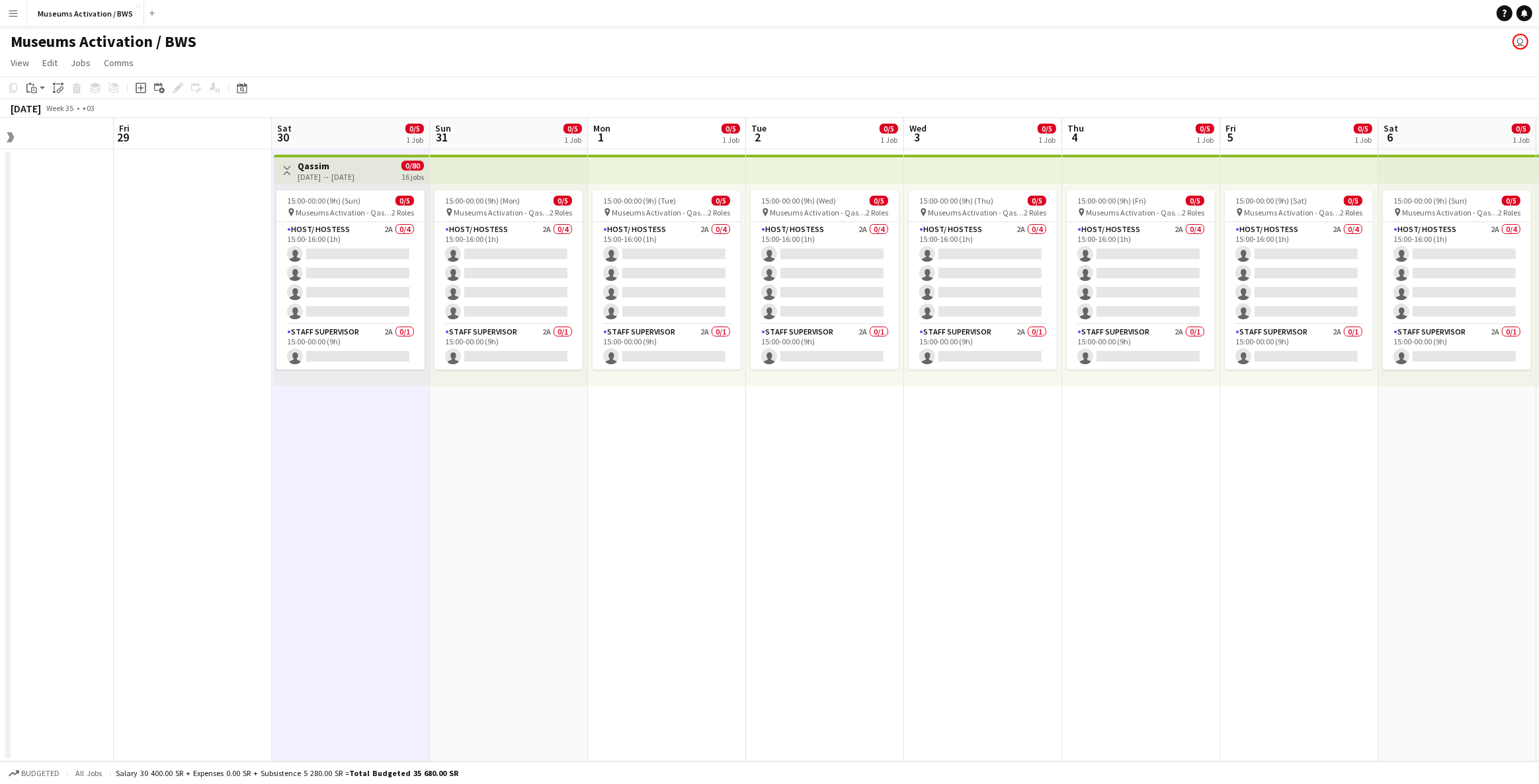
click at [216, 444] on app-date-cell at bounding box center [192, 456] width 158 height 612
